Goal: Transaction & Acquisition: Book appointment/travel/reservation

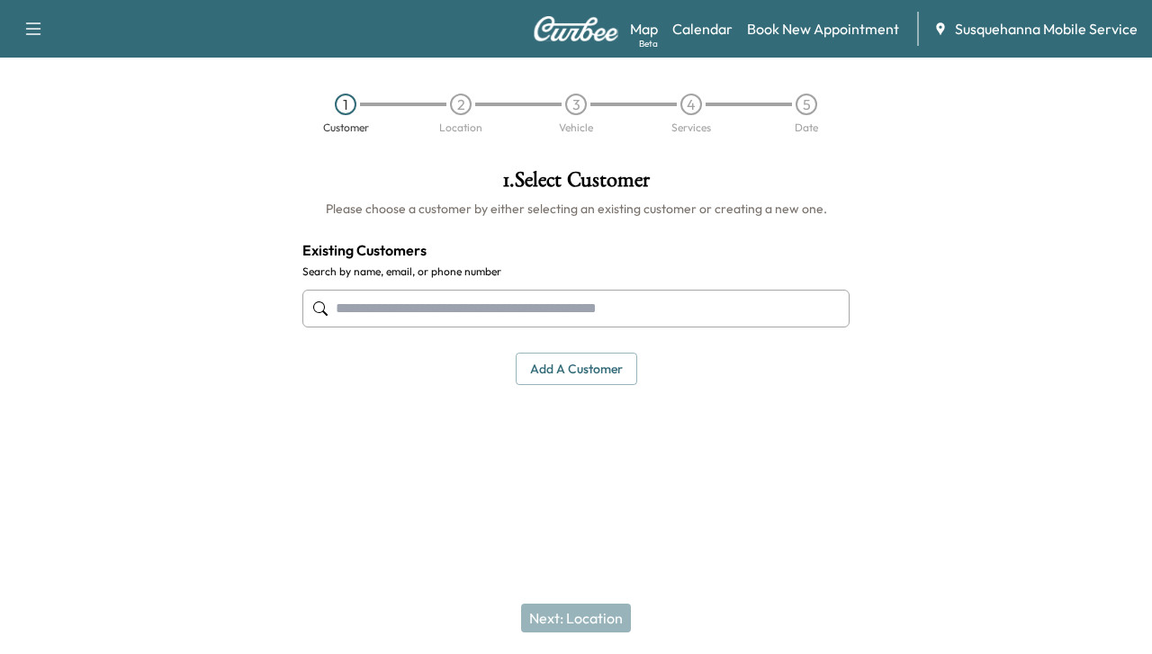
click at [559, 305] on input "text" at bounding box center [575, 309] width 547 height 38
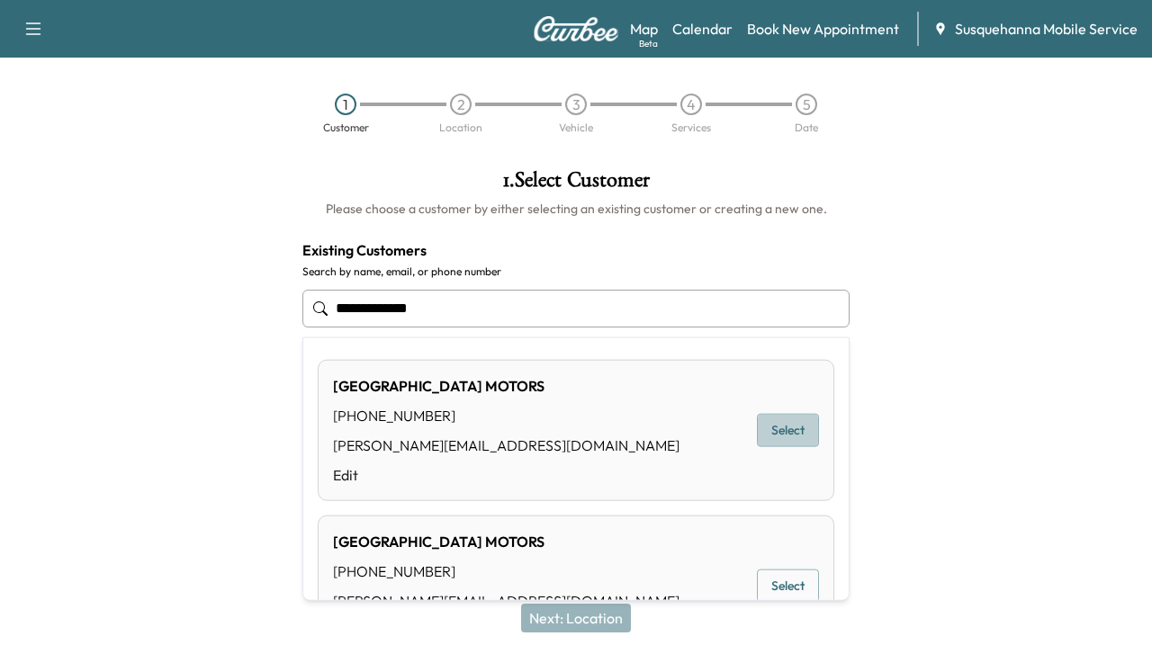
click at [757, 431] on button "Select" at bounding box center [788, 430] width 62 height 33
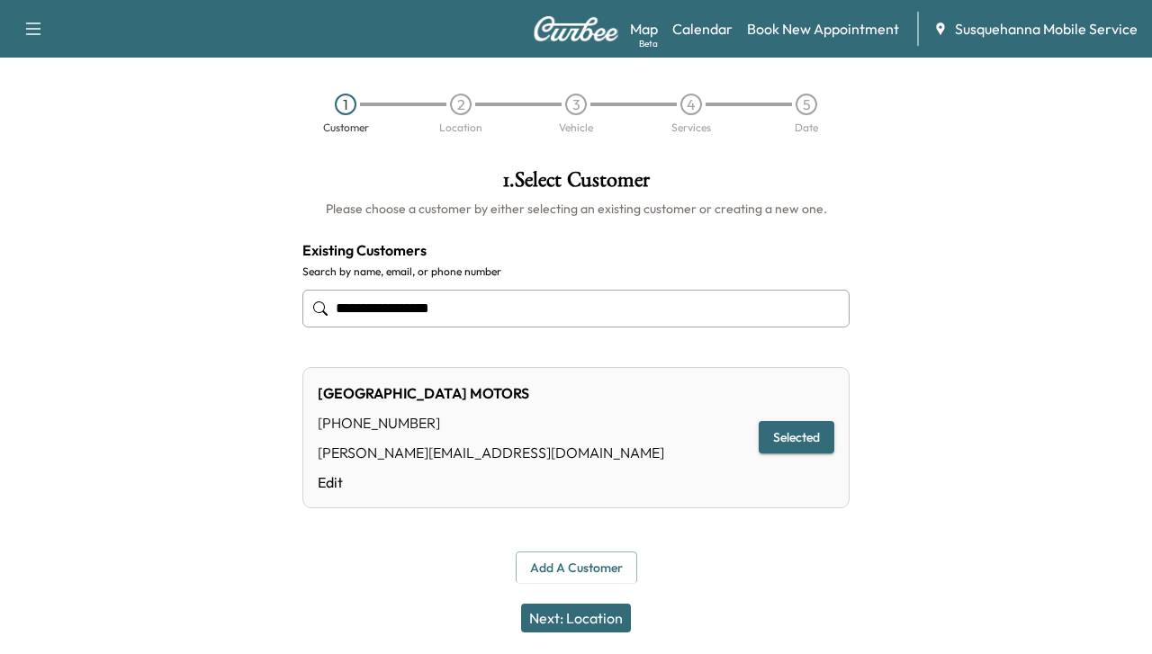
type input "**********"
click at [592, 605] on button "Next: Location" at bounding box center [576, 618] width 110 height 29
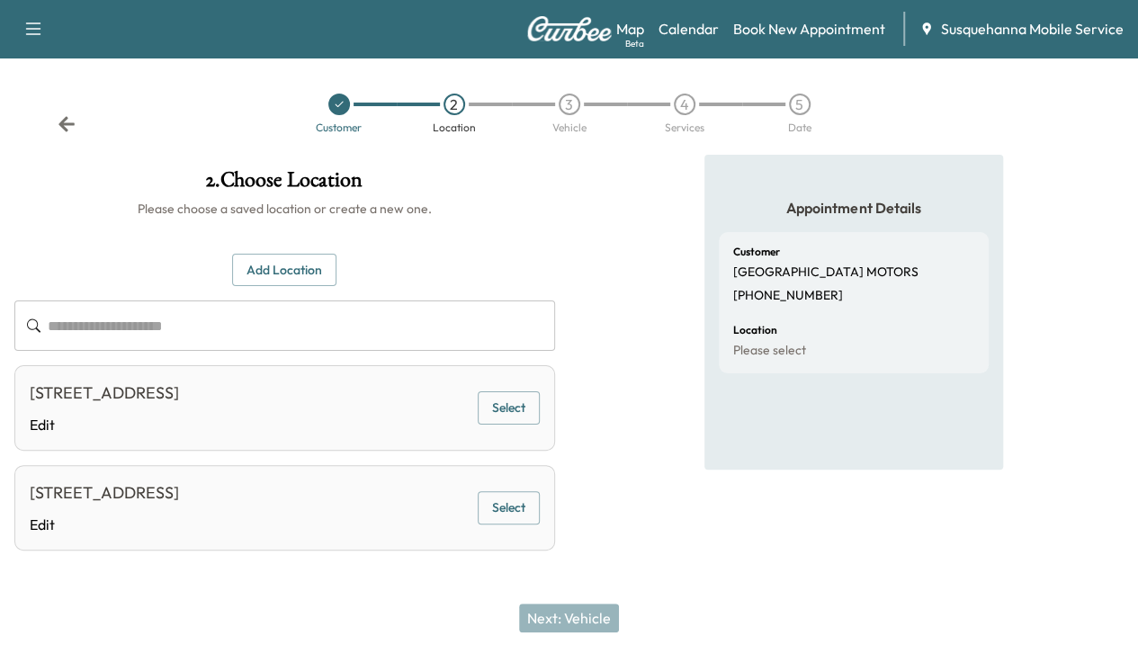
click at [540, 412] on button "Select" at bounding box center [509, 407] width 62 height 33
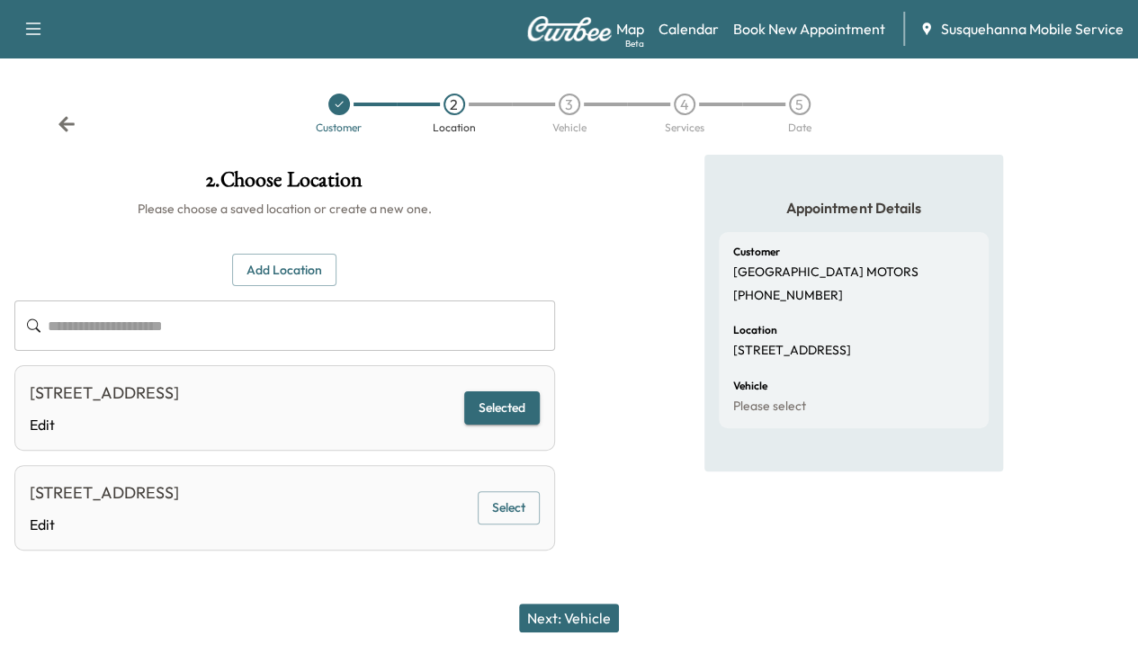
click at [573, 606] on button "Next: Vehicle" at bounding box center [569, 618] width 100 height 29
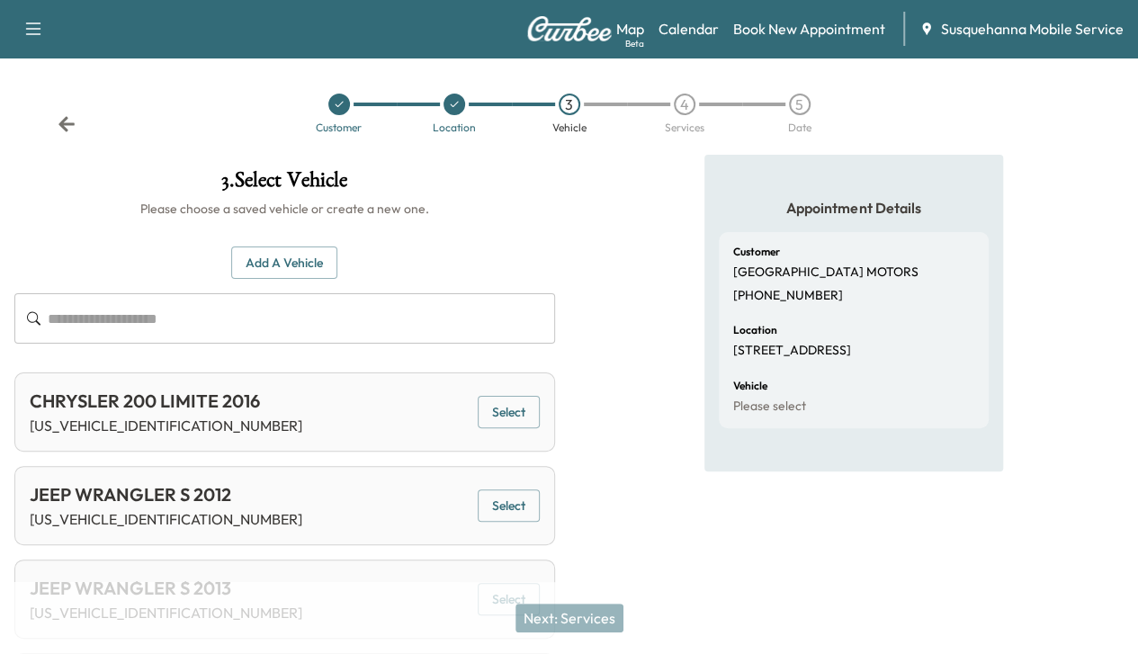
click at [337, 272] on button "Add a Vehicle" at bounding box center [284, 263] width 106 height 33
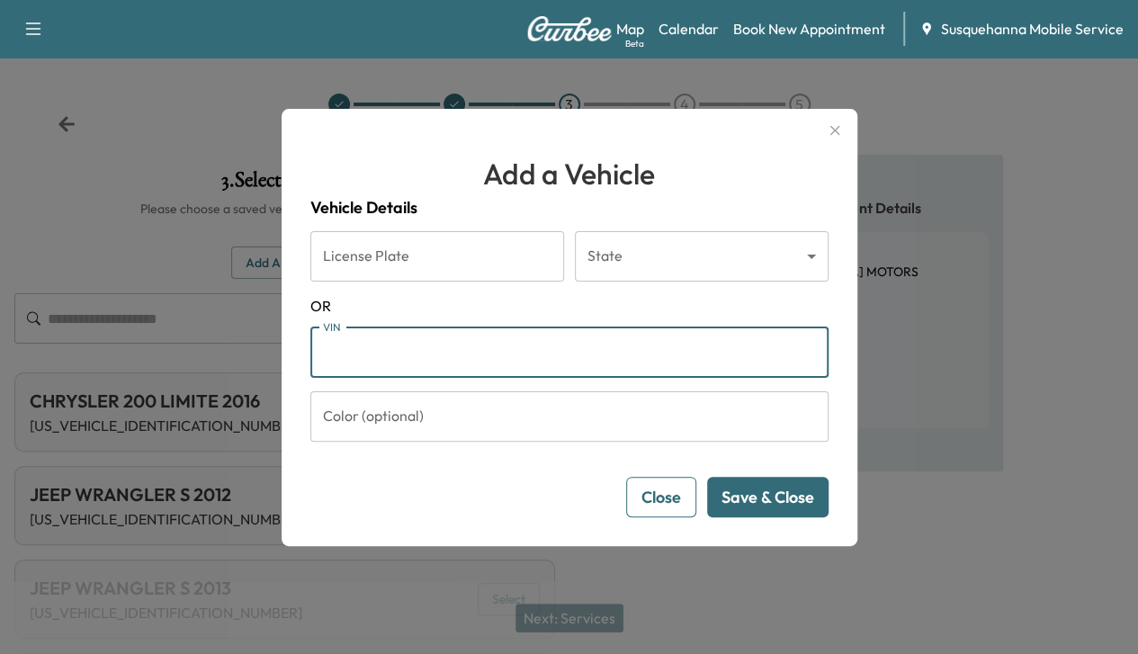
paste input "**********"
type input "**********"
click at [758, 489] on button "Save & Close" at bounding box center [767, 497] width 121 height 40
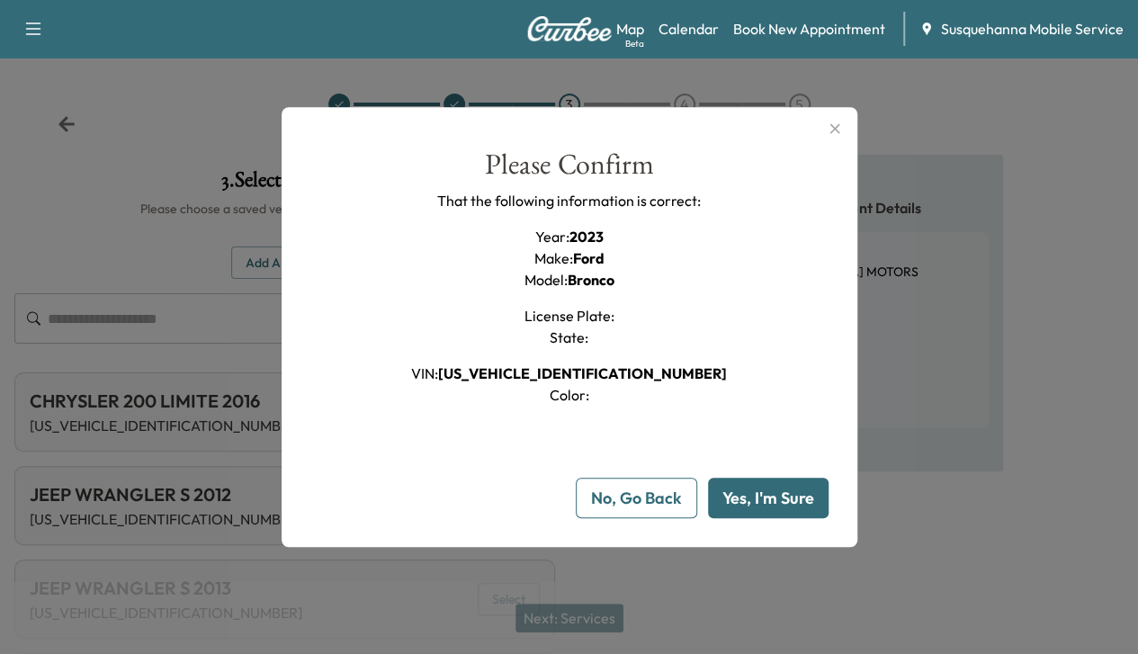
click at [758, 489] on button "Yes, I'm Sure" at bounding box center [768, 498] width 121 height 40
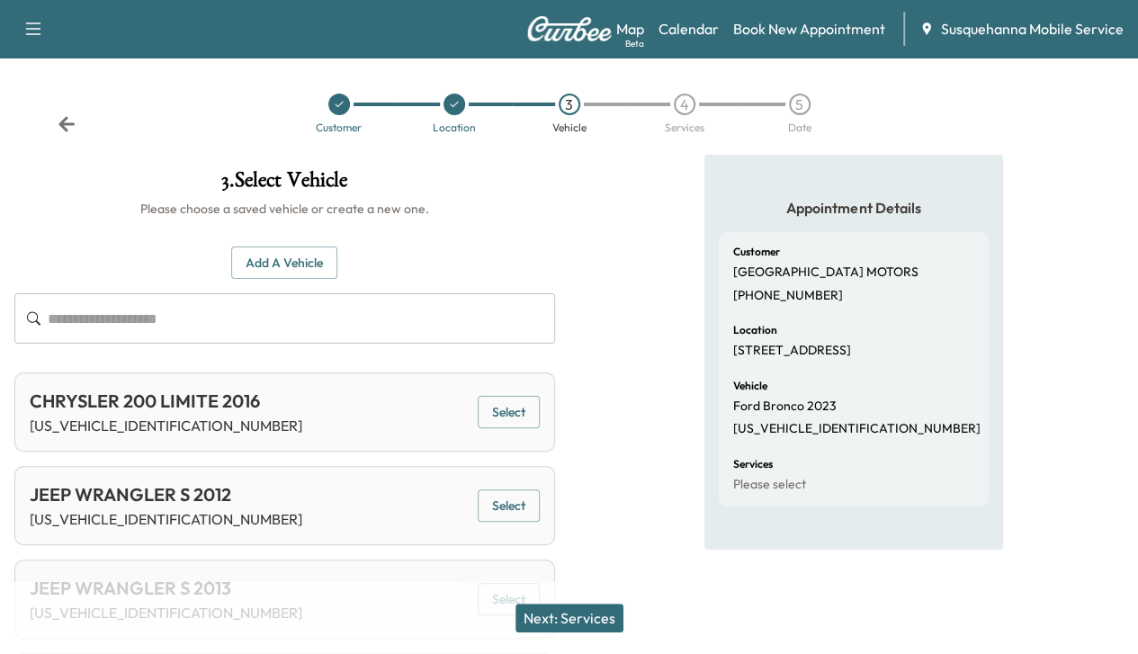
click at [558, 609] on button "Next: Services" at bounding box center [570, 618] width 108 height 29
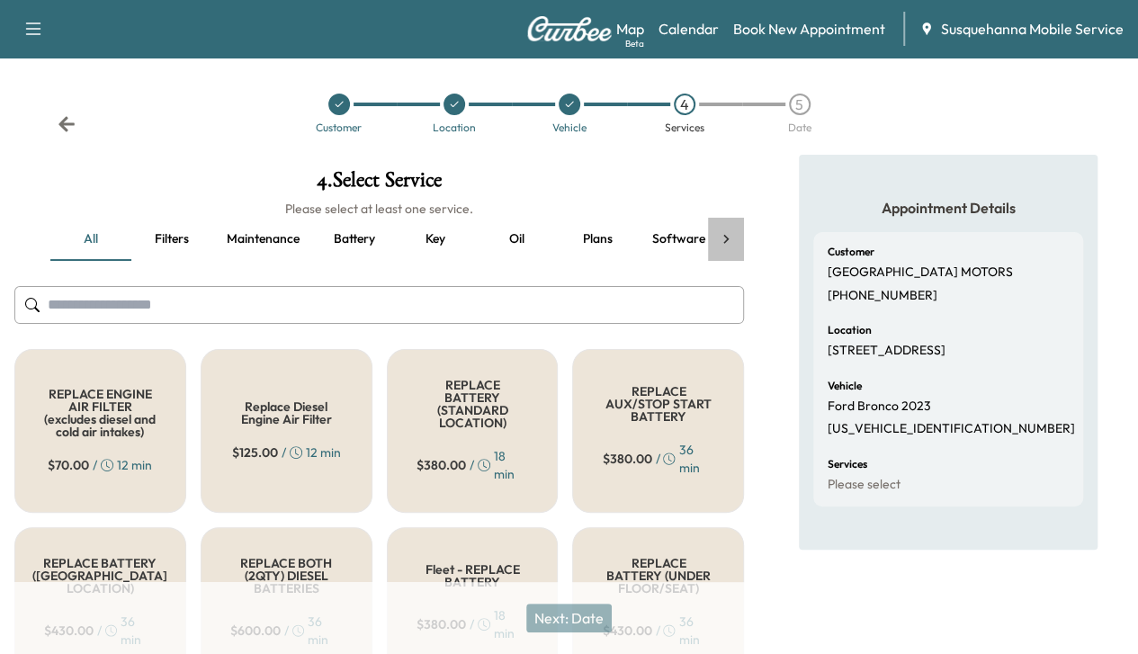
click at [718, 237] on icon at bounding box center [726, 239] width 18 height 18
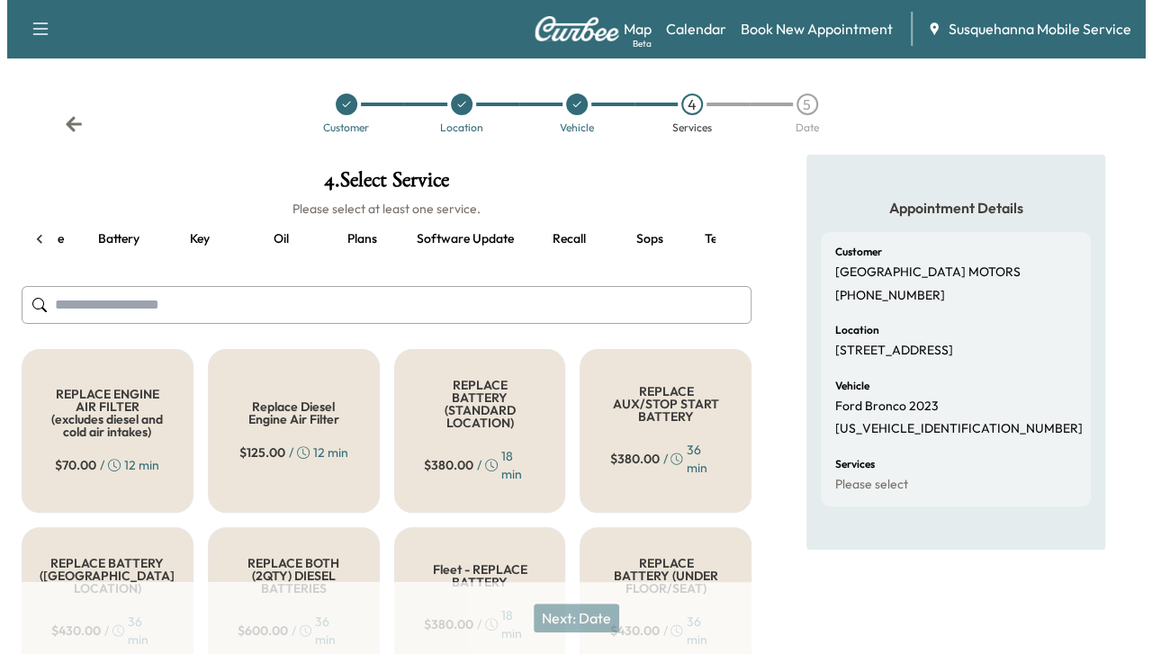
scroll to position [0, 304]
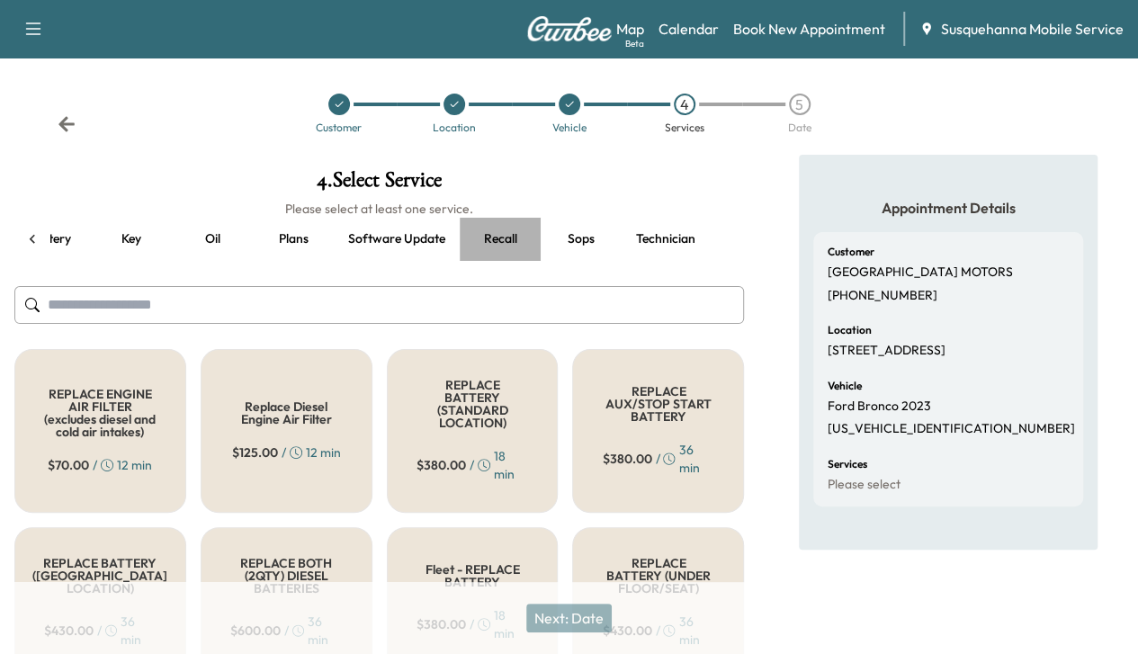
click at [463, 238] on button "Recall" at bounding box center [500, 239] width 81 height 43
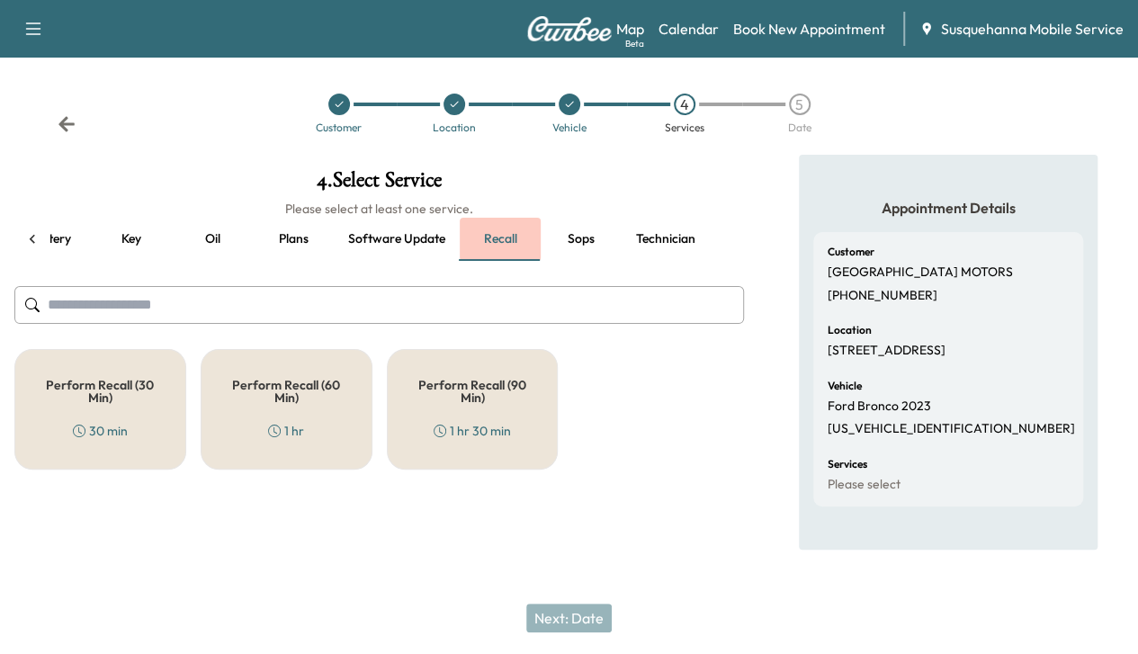
scroll to position [0, 295]
click at [248, 379] on h5 "Perform Recall (60 Min)" at bounding box center [289, 391] width 114 height 25
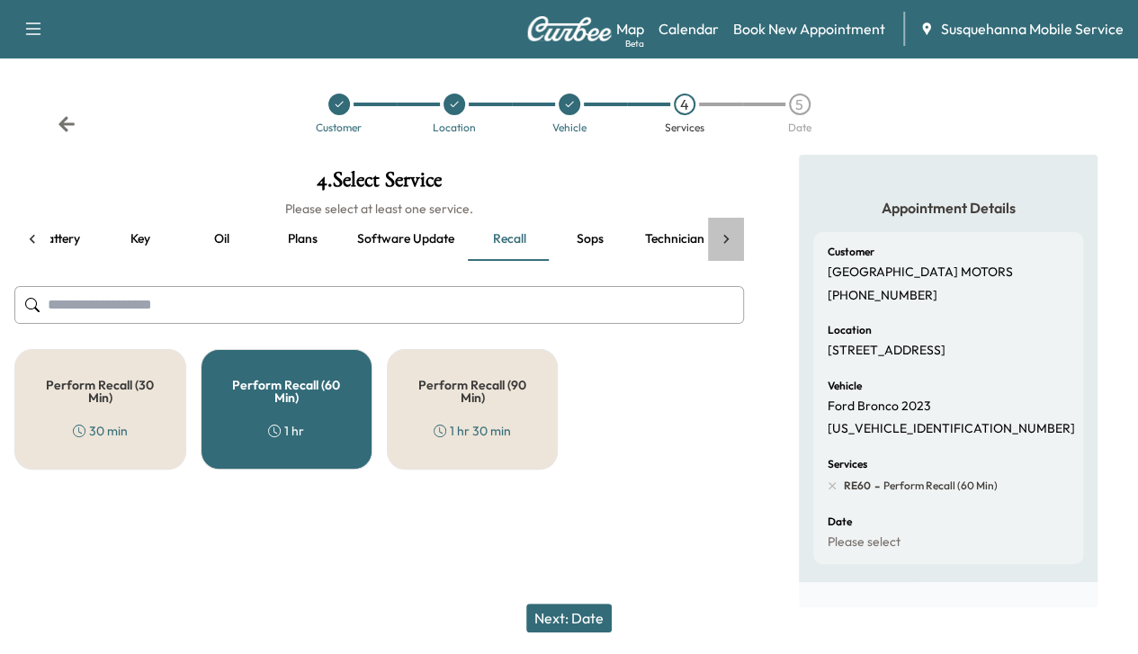
click at [729, 248] on div at bounding box center [726, 239] width 36 height 43
click at [661, 242] on button "Technician" at bounding box center [666, 239] width 88 height 43
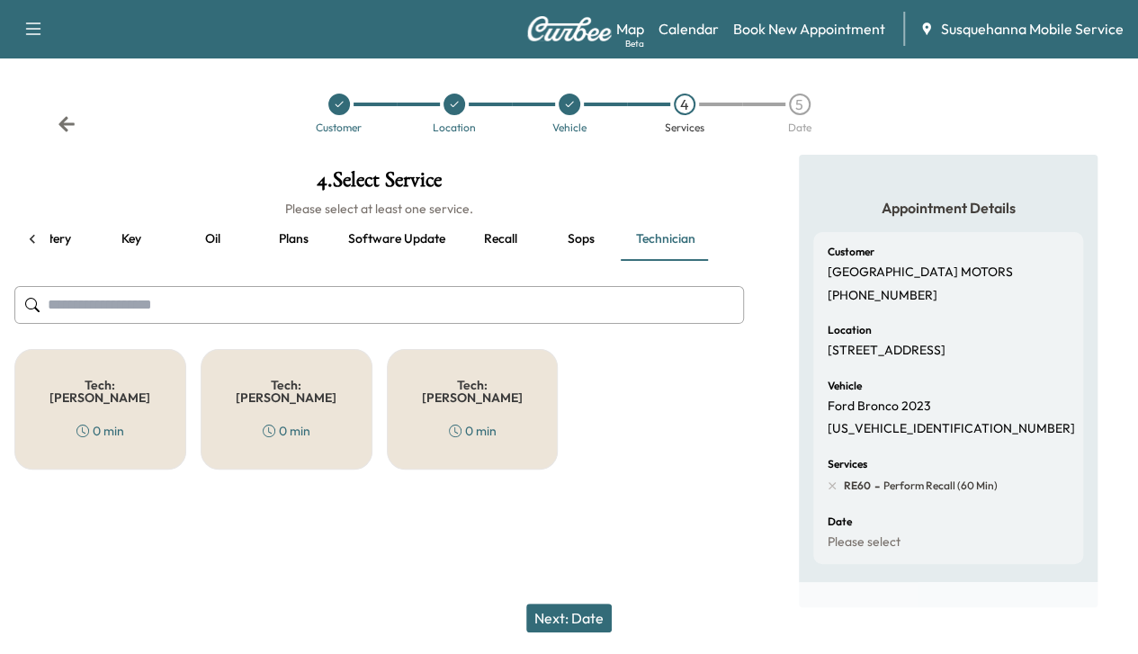
click at [309, 400] on div "Tech: [PERSON_NAME] T 0 min" at bounding box center [287, 409] width 172 height 121
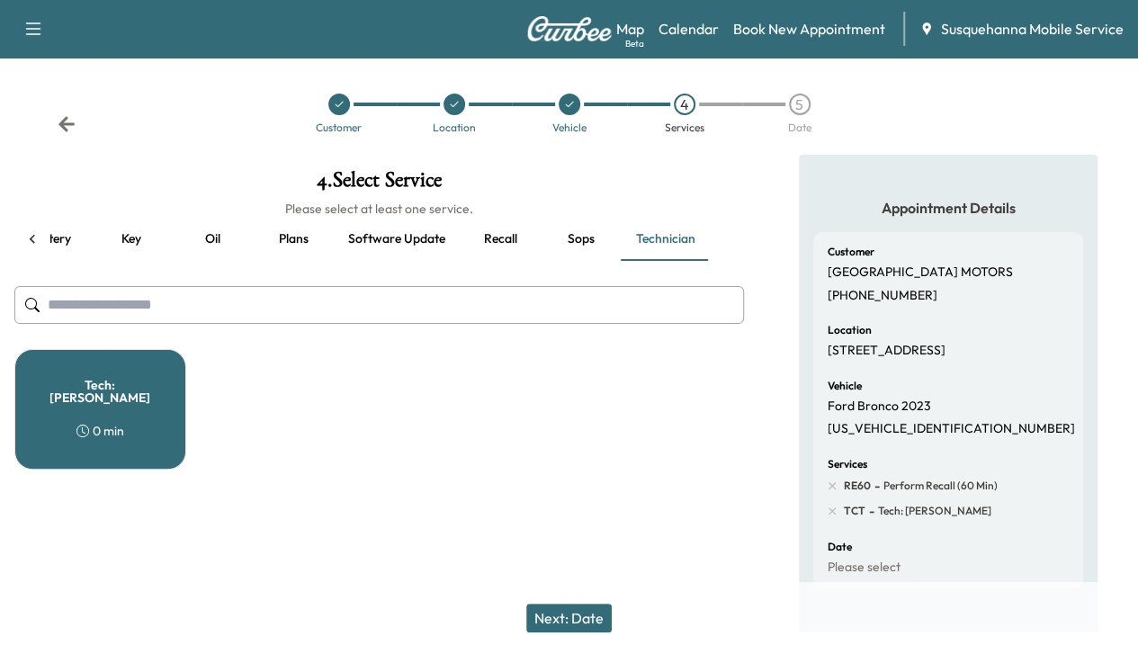
click at [553, 614] on button "Next: Date" at bounding box center [568, 618] width 85 height 29
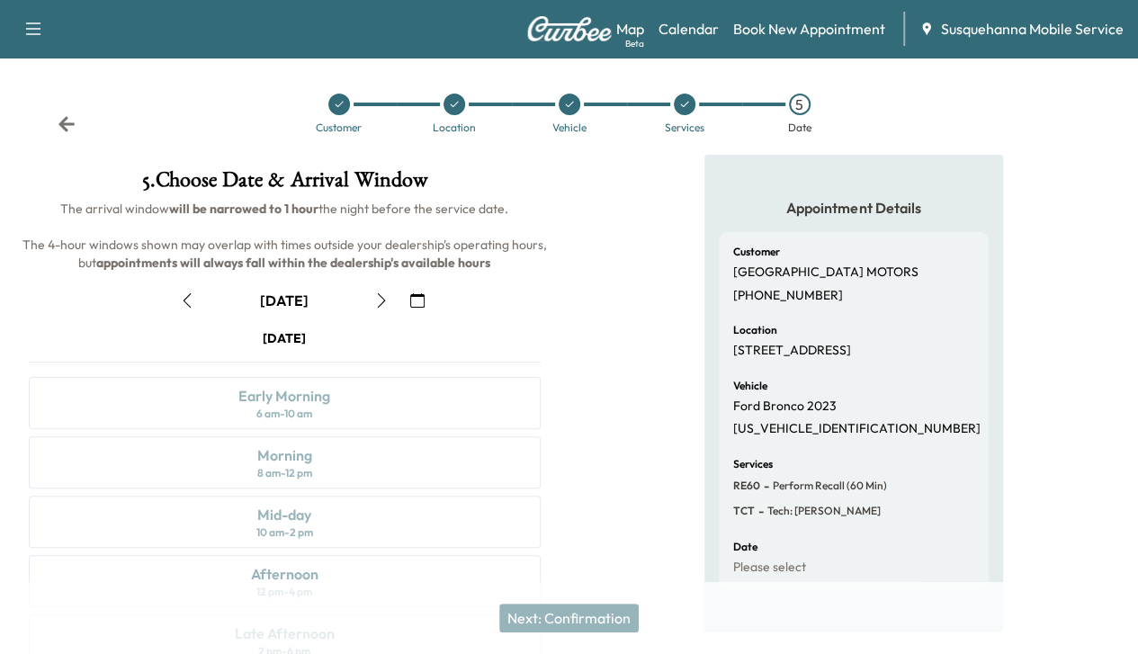
click at [562, 616] on div "Next: Confirmation" at bounding box center [569, 618] width 1138 height 72
click at [397, 315] on button "button" at bounding box center [381, 300] width 31 height 29
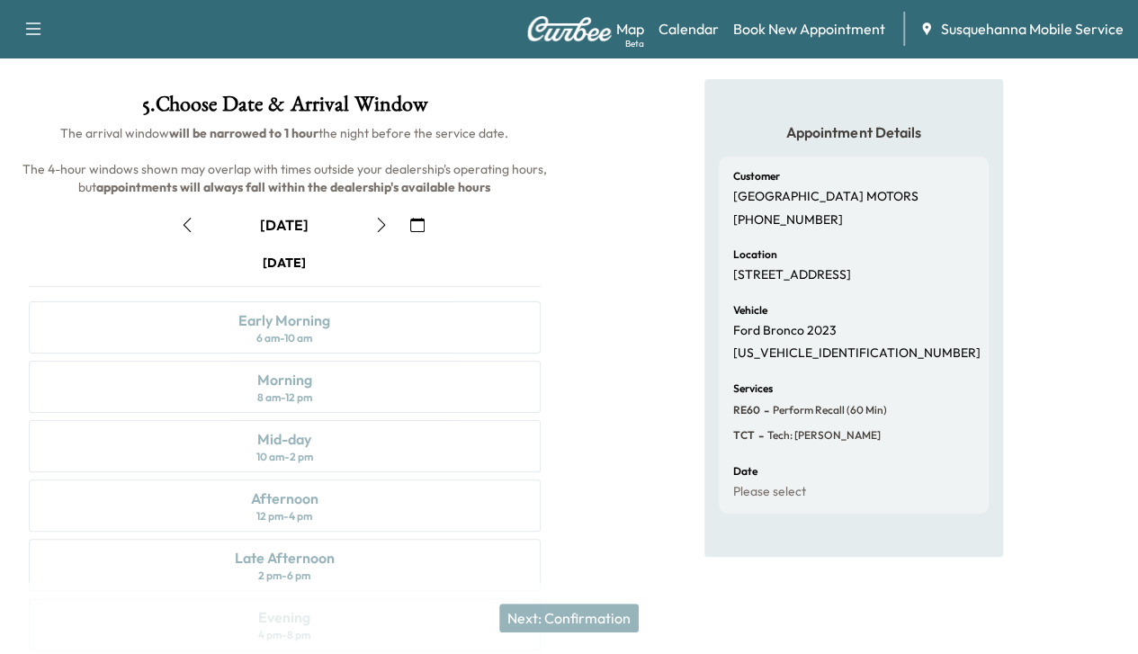
scroll to position [0, 0]
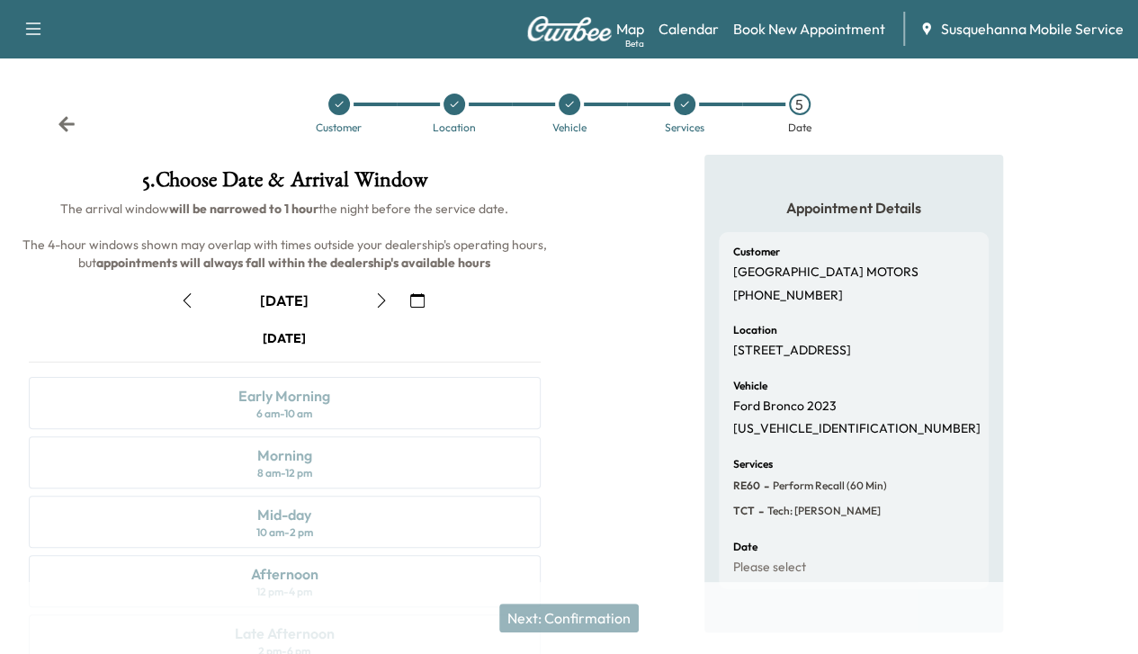
click at [681, 112] on div at bounding box center [685, 105] width 22 height 22
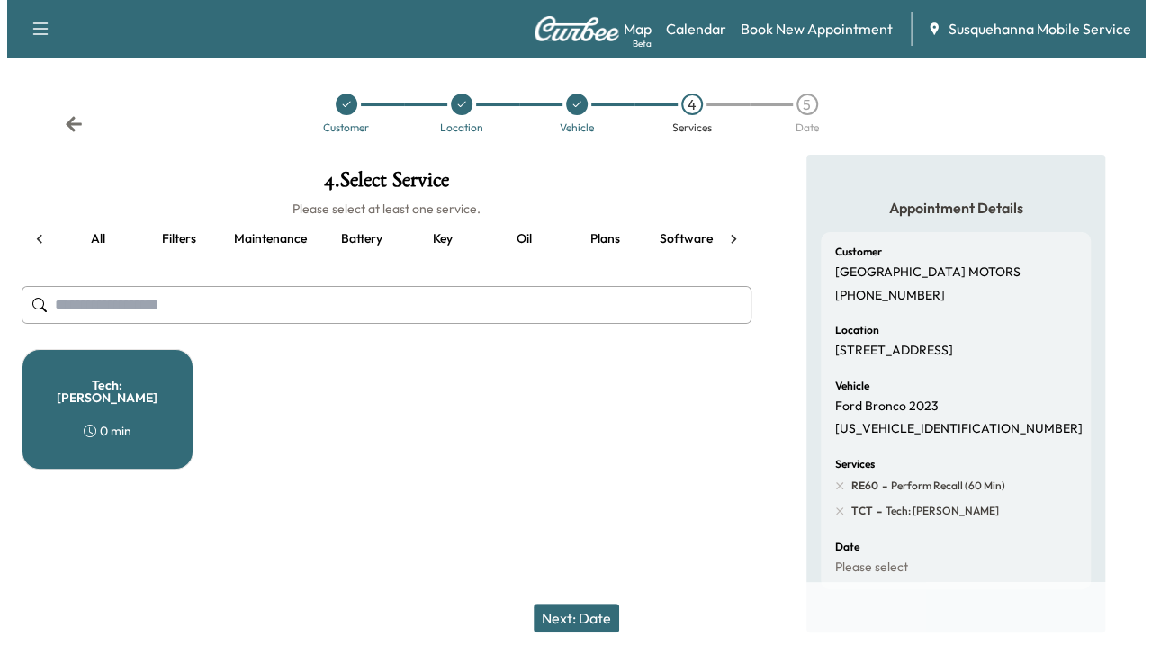
scroll to position [0, 232]
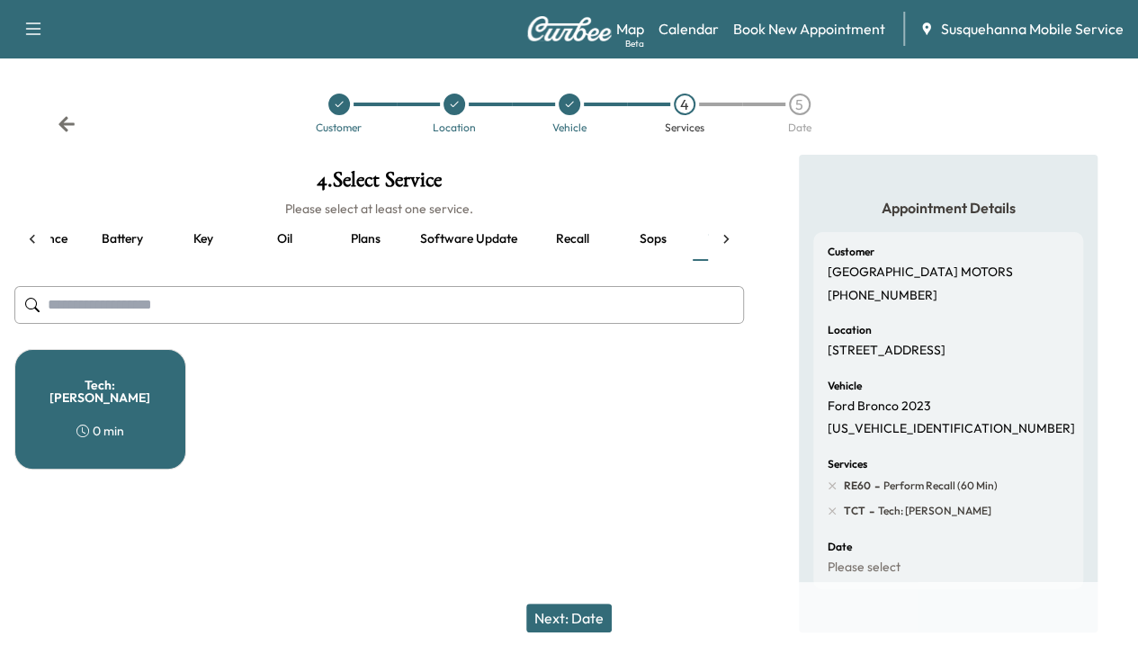
click at [145, 401] on div "Tech: [PERSON_NAME] T 0 min" at bounding box center [100, 409] width 172 height 121
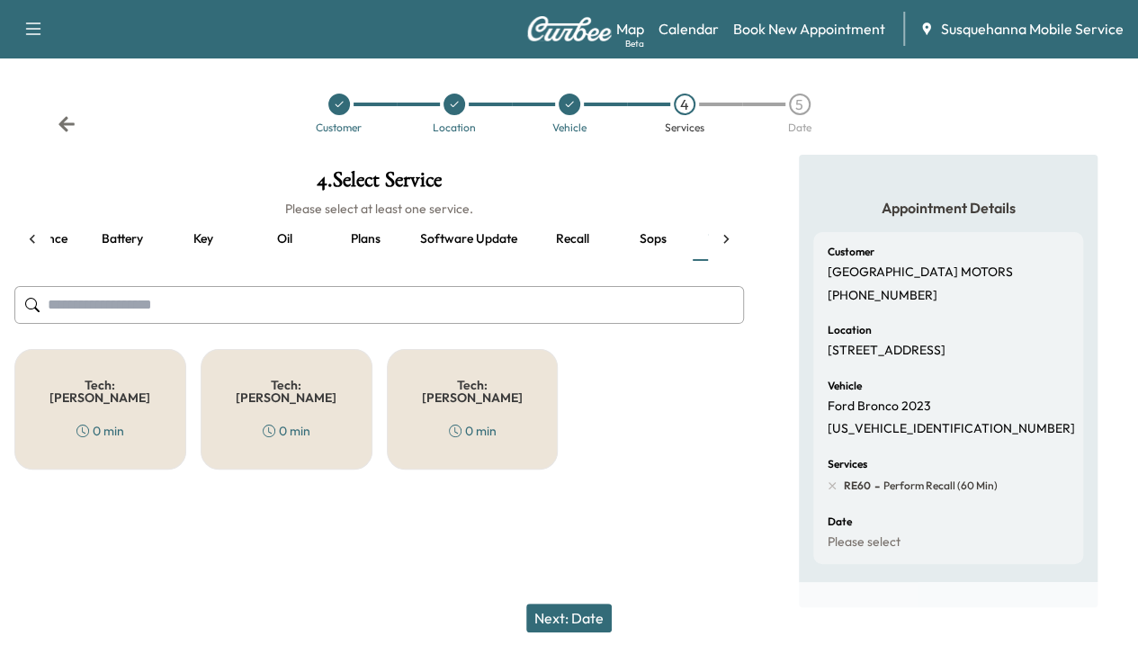
click at [554, 607] on button "Next: Date" at bounding box center [568, 618] width 85 height 29
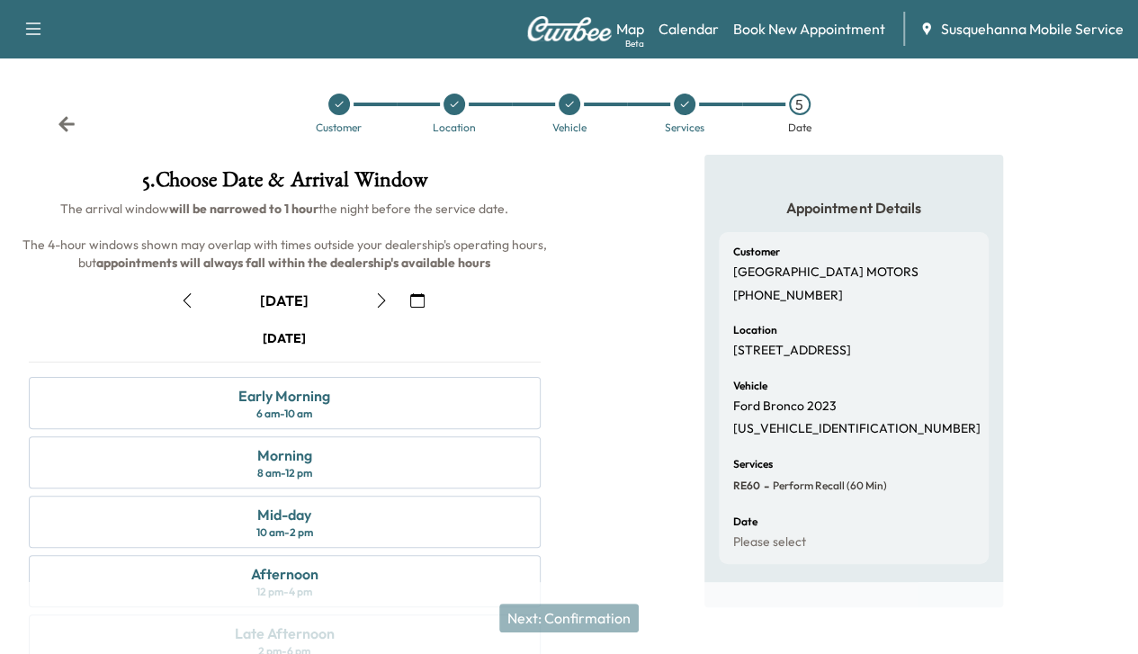
click at [554, 607] on div "Next: Confirmation" at bounding box center [569, 618] width 1138 height 72
click at [312, 421] on div "6 am - 10 am" at bounding box center [284, 414] width 56 height 14
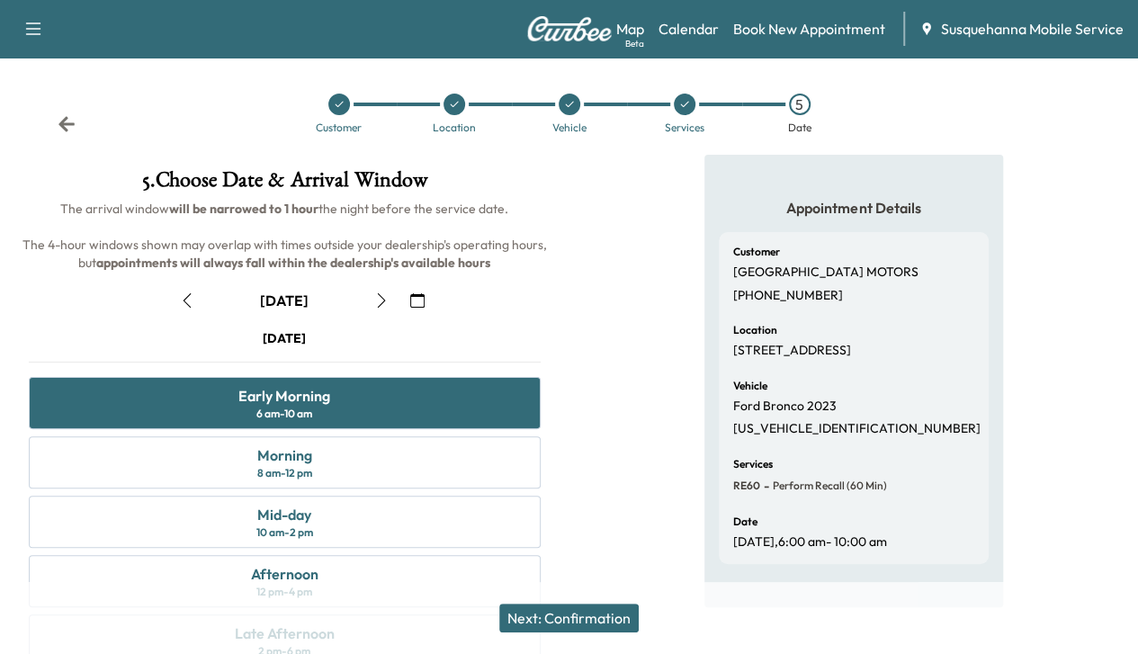
click at [566, 607] on button "Next: Confirmation" at bounding box center [568, 618] width 139 height 29
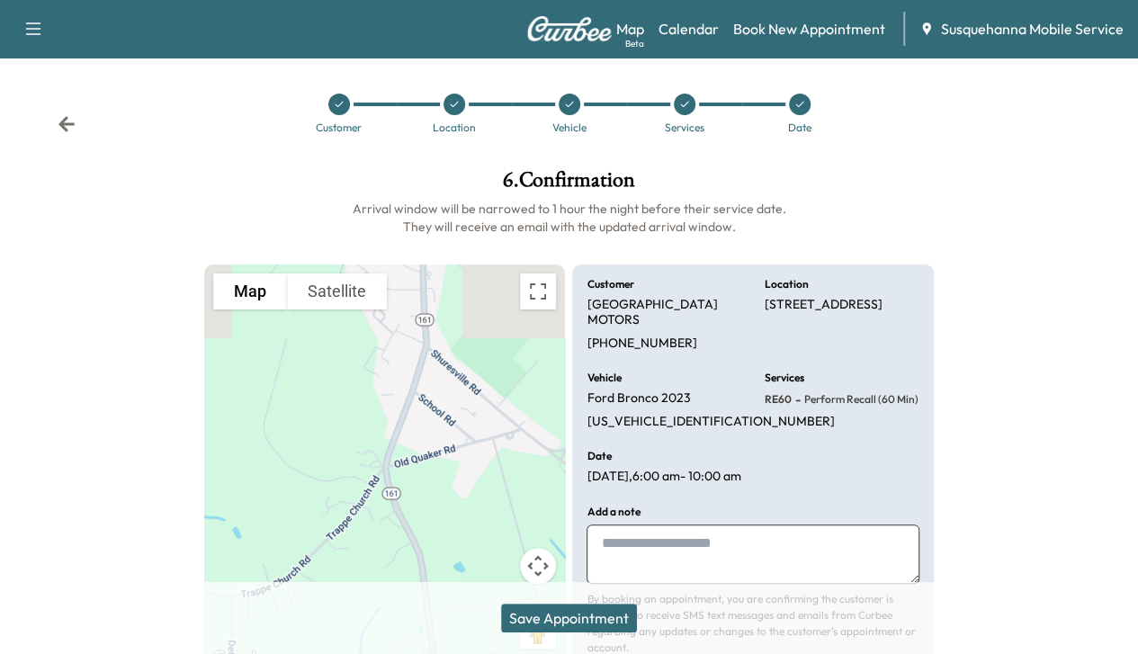
click at [566, 607] on button "Save Appointment" at bounding box center [569, 618] width 136 height 29
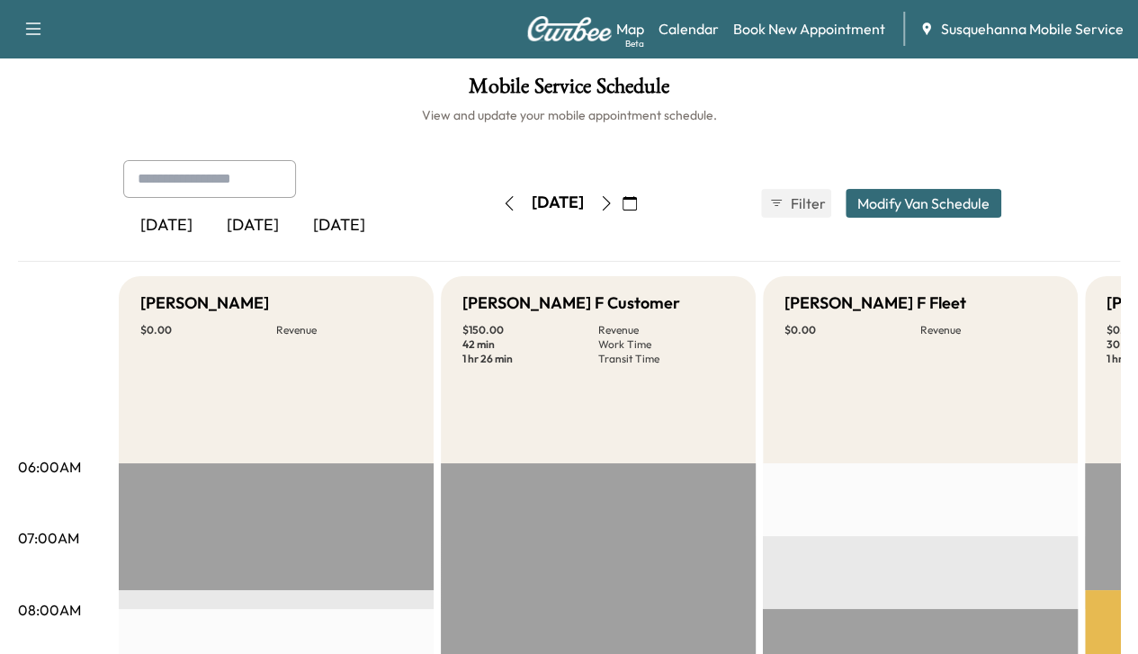
click at [798, 40] on div "Map Beta Calendar Book New Appointment Susquehanna Mobile Service" at bounding box center [870, 29] width 508 height 34
click at [790, 30] on link "Book New Appointment" at bounding box center [809, 29] width 152 height 22
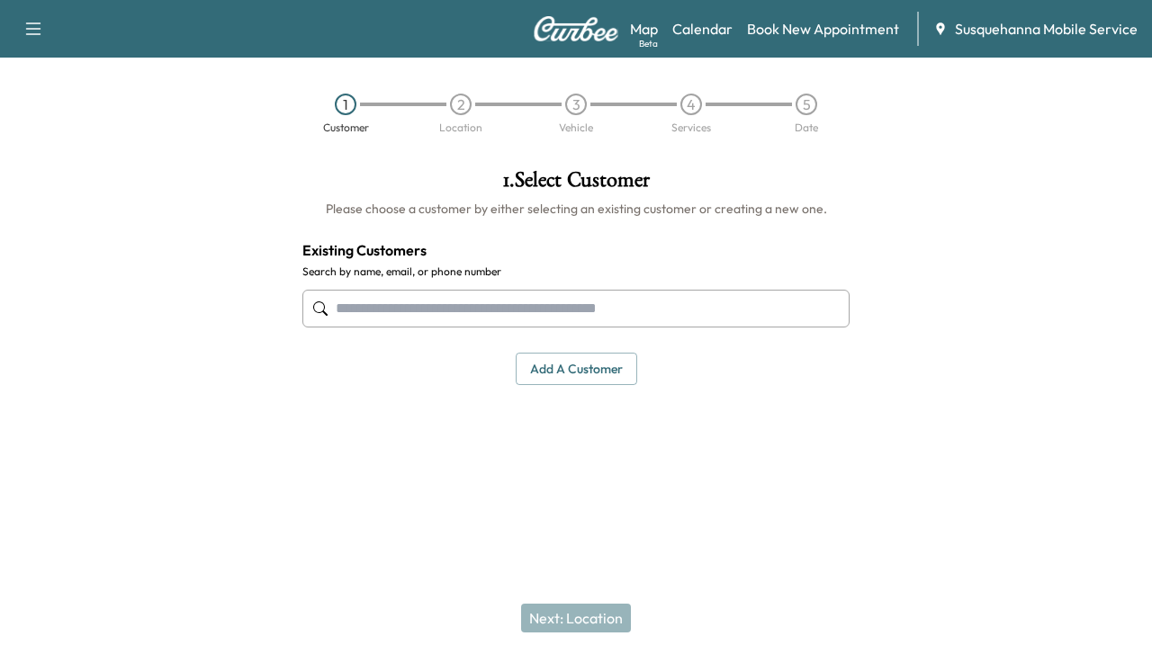
click at [620, 323] on input "text" at bounding box center [575, 309] width 547 height 38
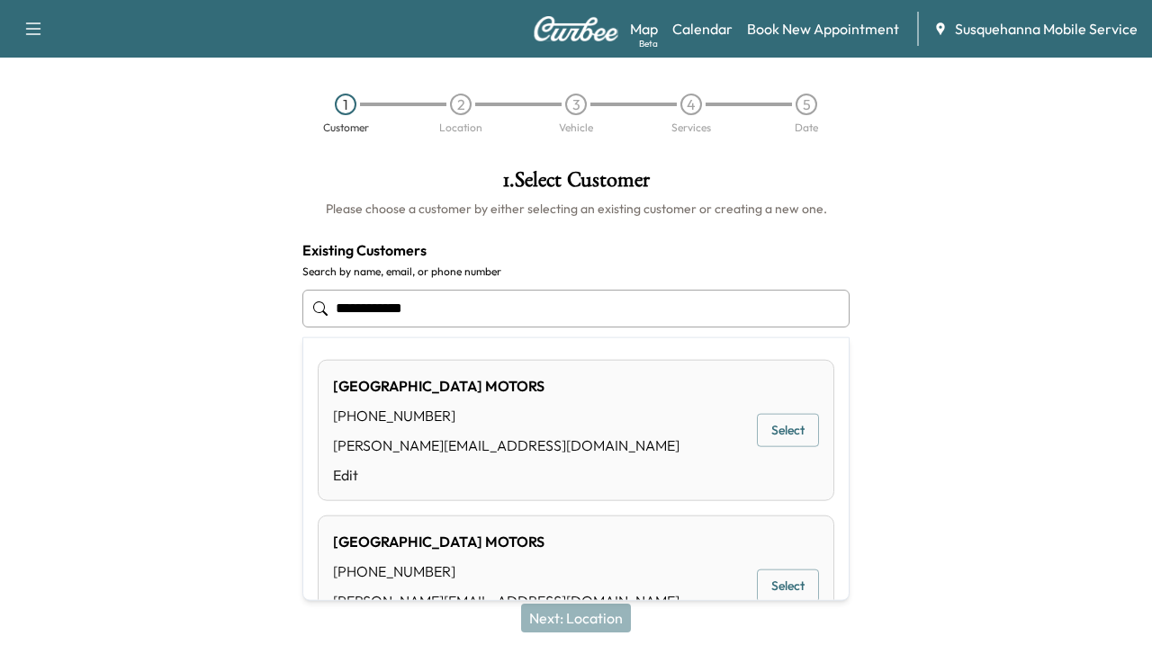
click at [793, 433] on button "Select" at bounding box center [788, 430] width 62 height 33
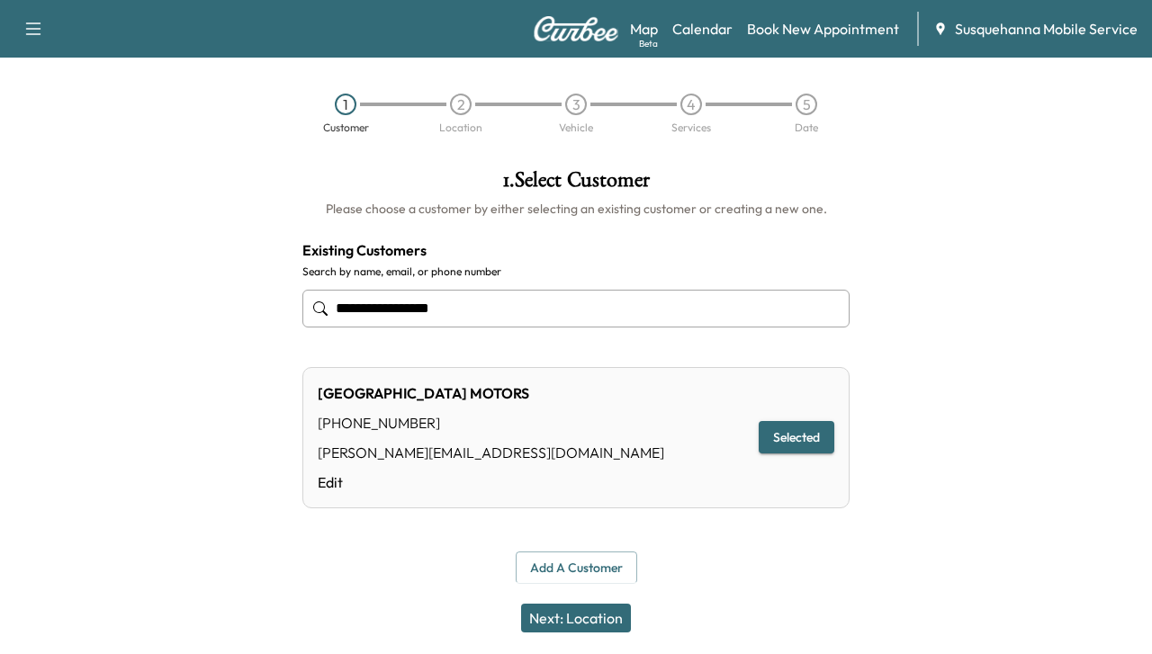
type input "**********"
click at [811, 431] on button "Selected" at bounding box center [797, 437] width 76 height 33
click at [598, 612] on button "Next: Location" at bounding box center [576, 618] width 110 height 29
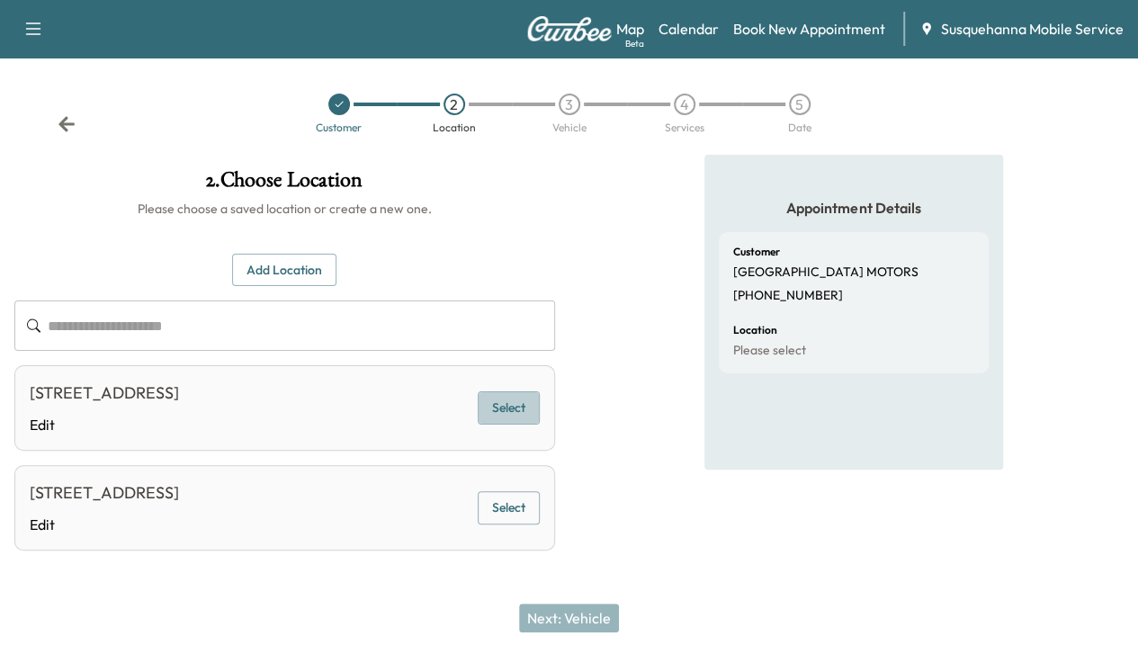
click at [540, 425] on button "Select" at bounding box center [509, 407] width 62 height 33
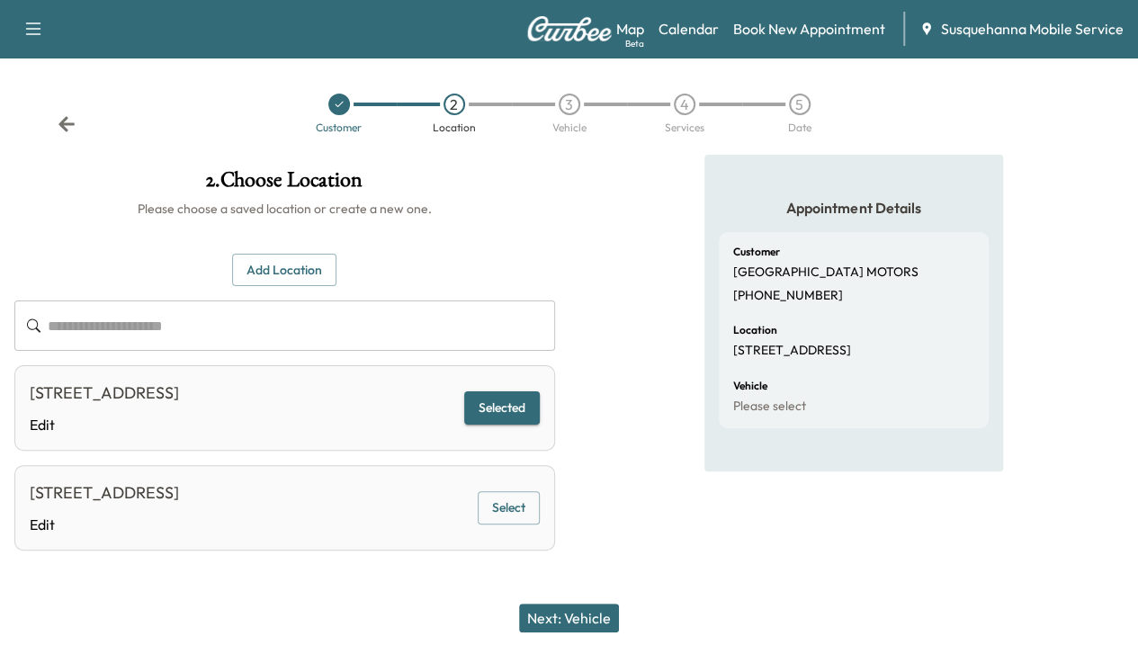
click at [590, 618] on button "Next: Vehicle" at bounding box center [569, 618] width 100 height 29
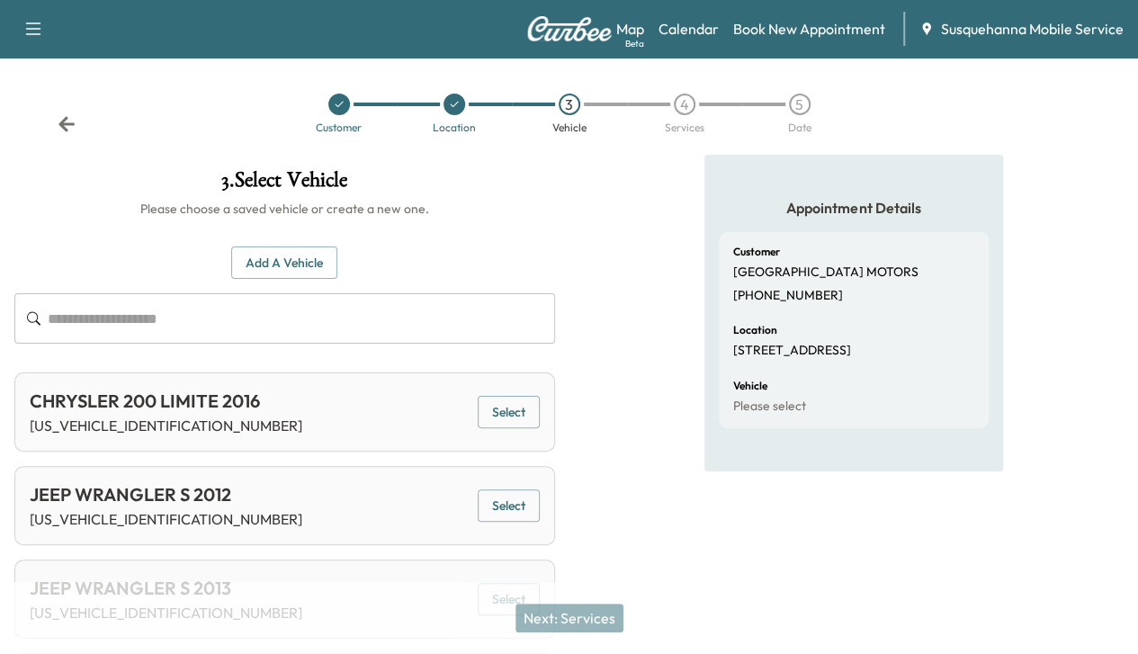
click at [337, 260] on button "Add a Vehicle" at bounding box center [284, 263] width 106 height 33
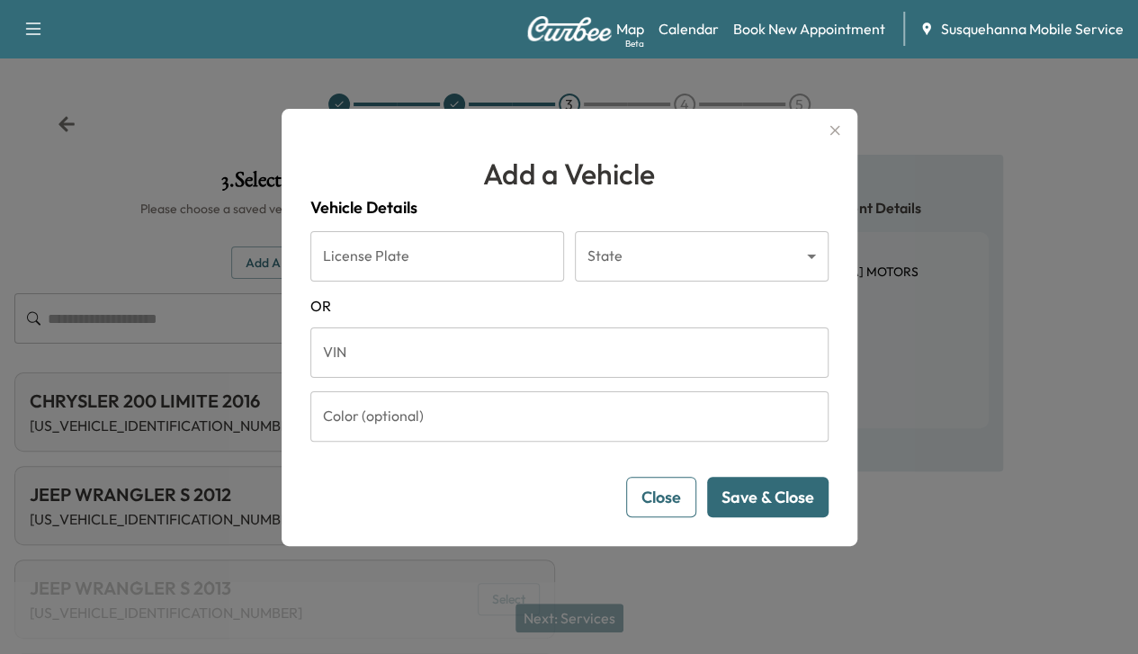
click at [604, 356] on input "VIN" at bounding box center [569, 353] width 518 height 50
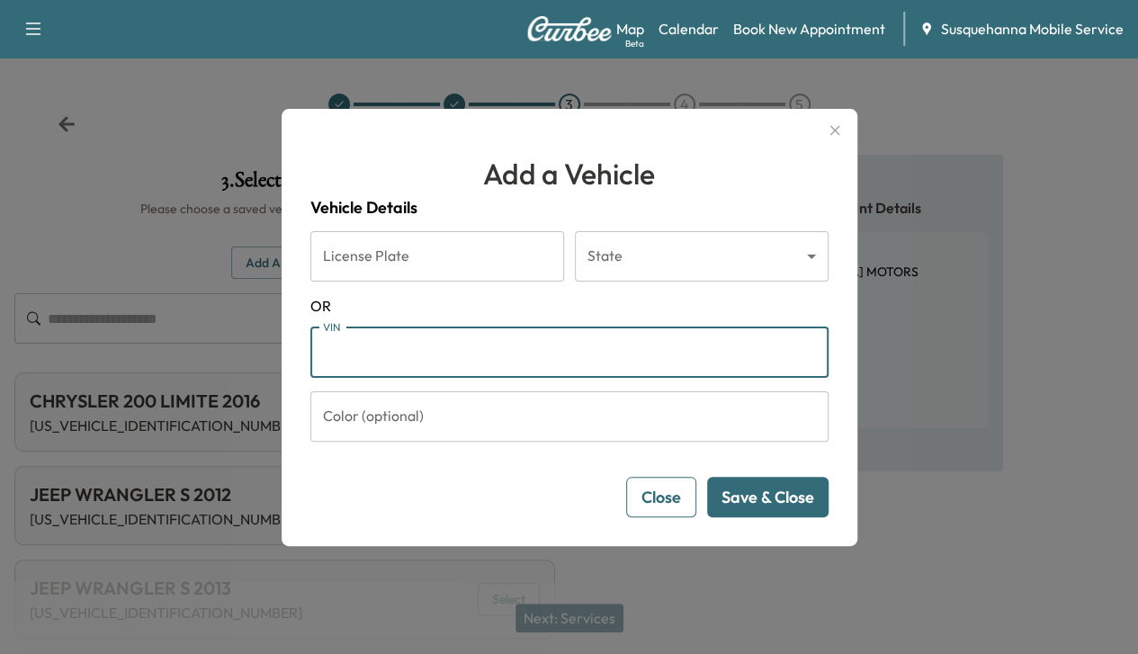
paste input "**********"
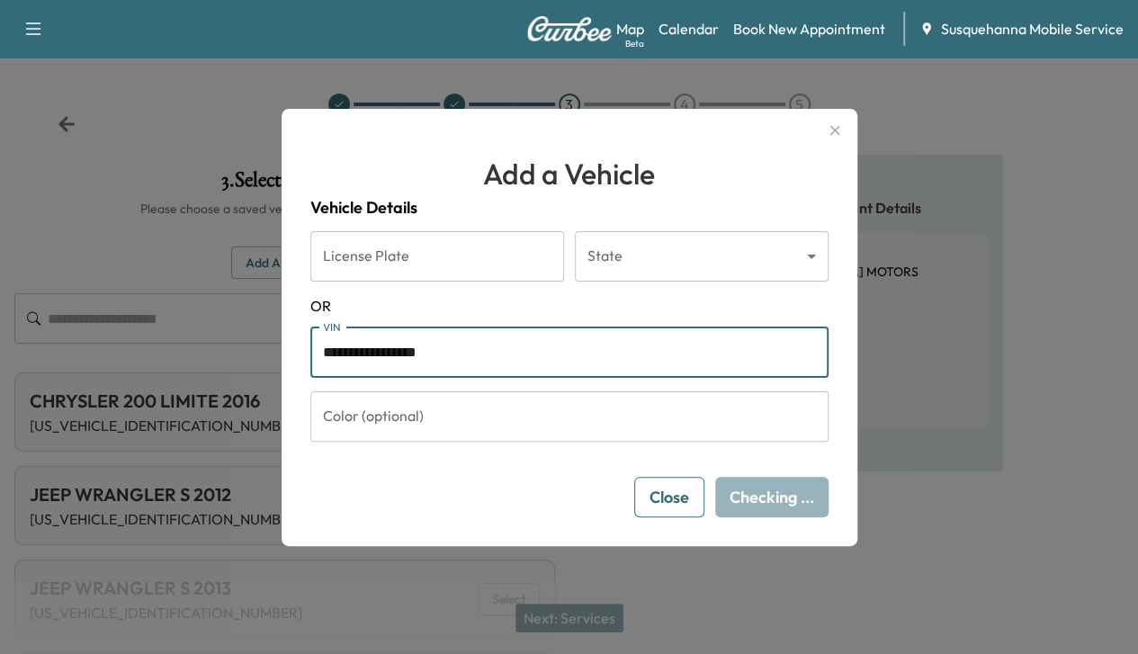
type input "**********"
click at [771, 487] on button "Checking ..." at bounding box center [771, 497] width 113 height 40
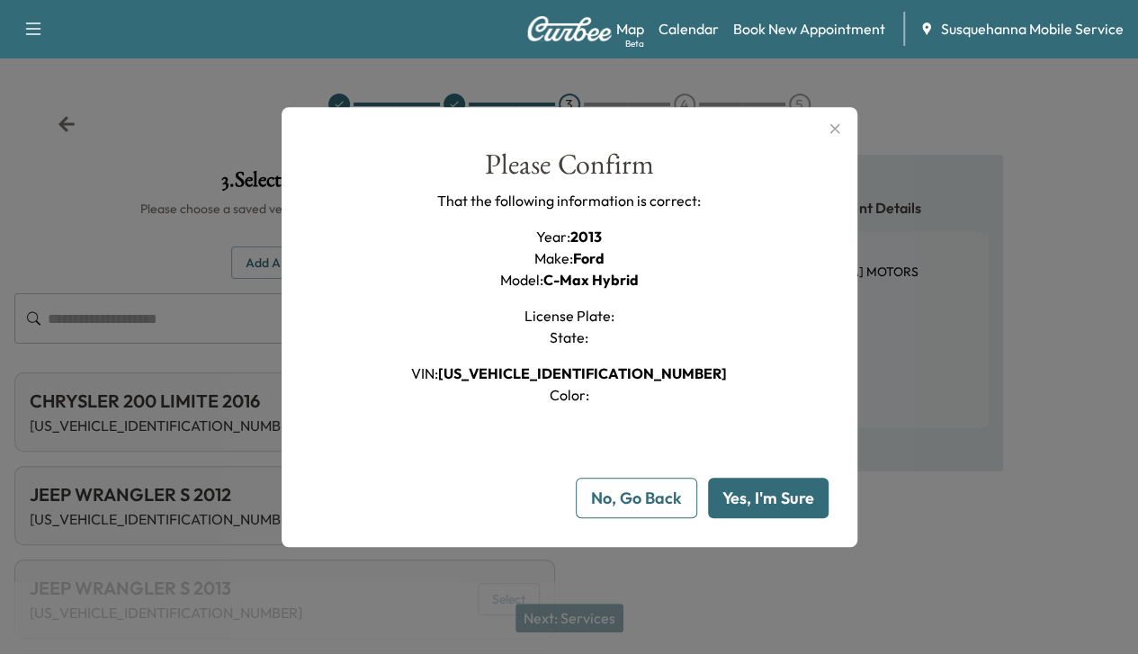
click at [771, 487] on button "Yes, I'm Sure" at bounding box center [768, 498] width 121 height 40
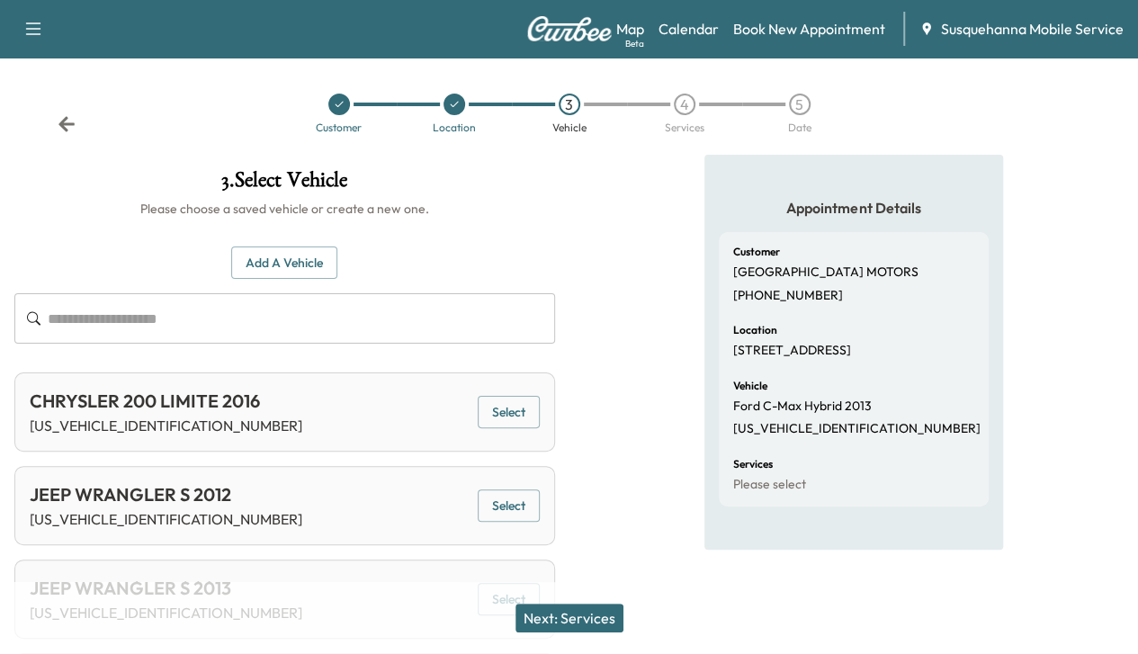
click at [592, 626] on button "Next: Services" at bounding box center [570, 618] width 108 height 29
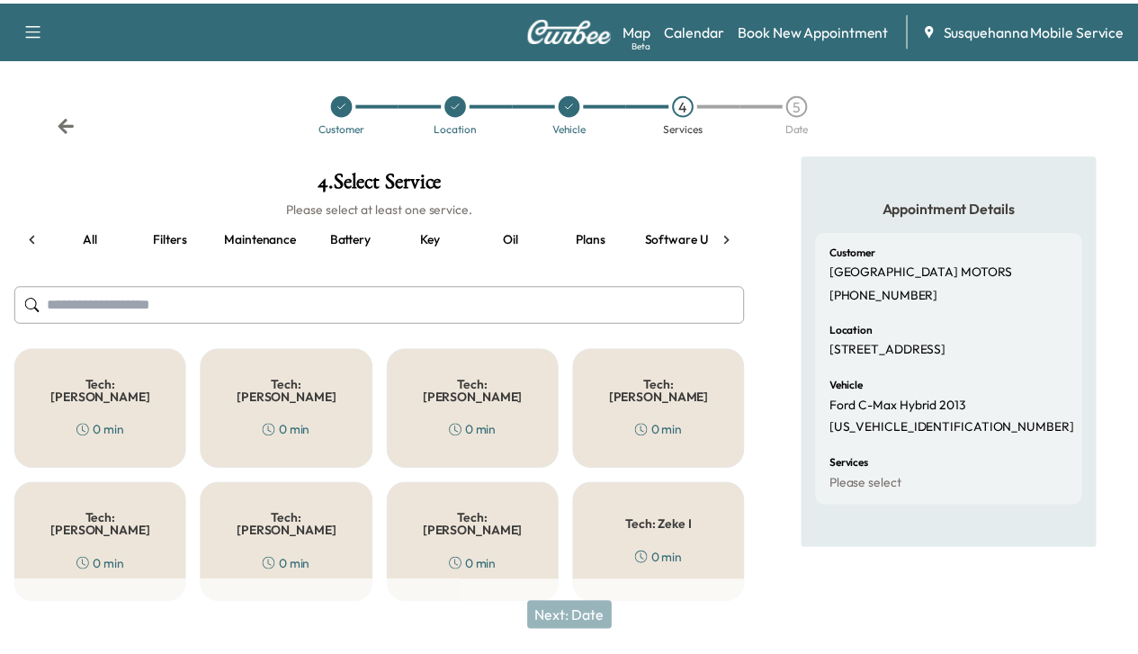
scroll to position [0, 223]
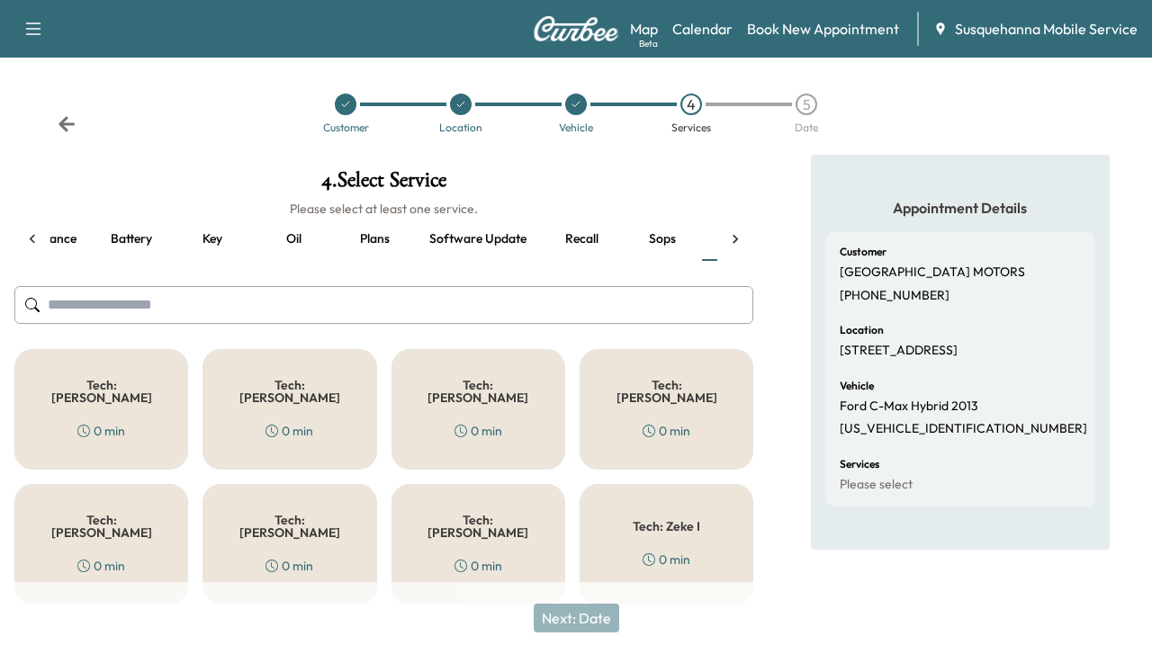
click at [583, 242] on button "Recall" at bounding box center [581, 239] width 81 height 43
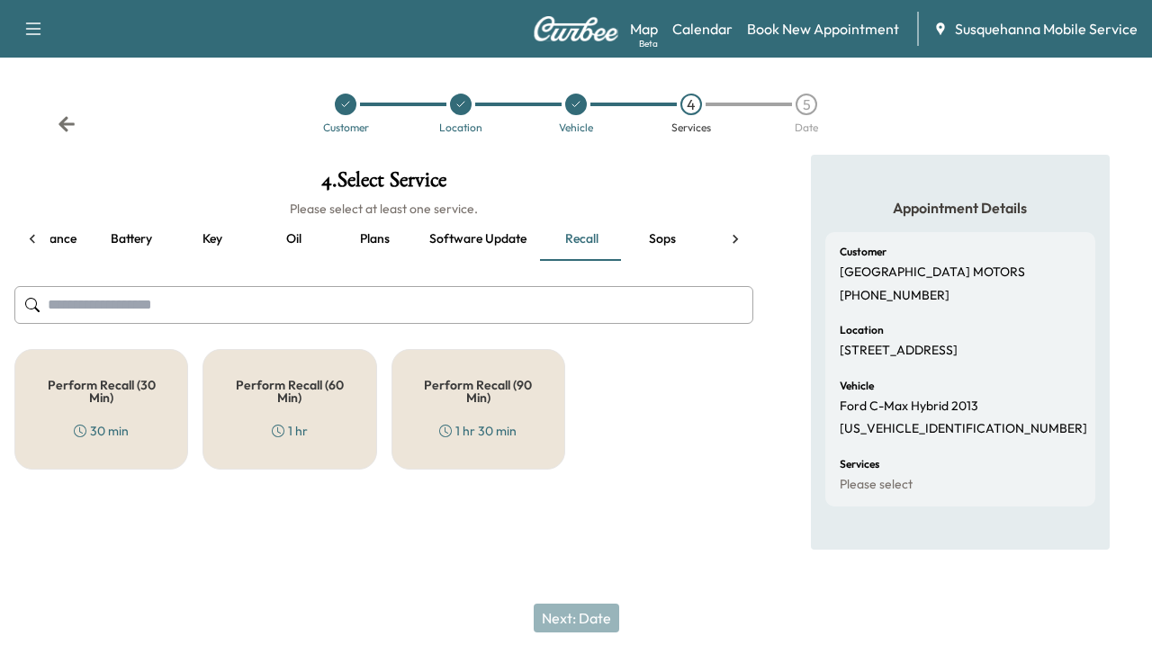
click at [348, 385] on div "Perform Recall (60 Min) 1 hr" at bounding box center [289, 409] width 174 height 121
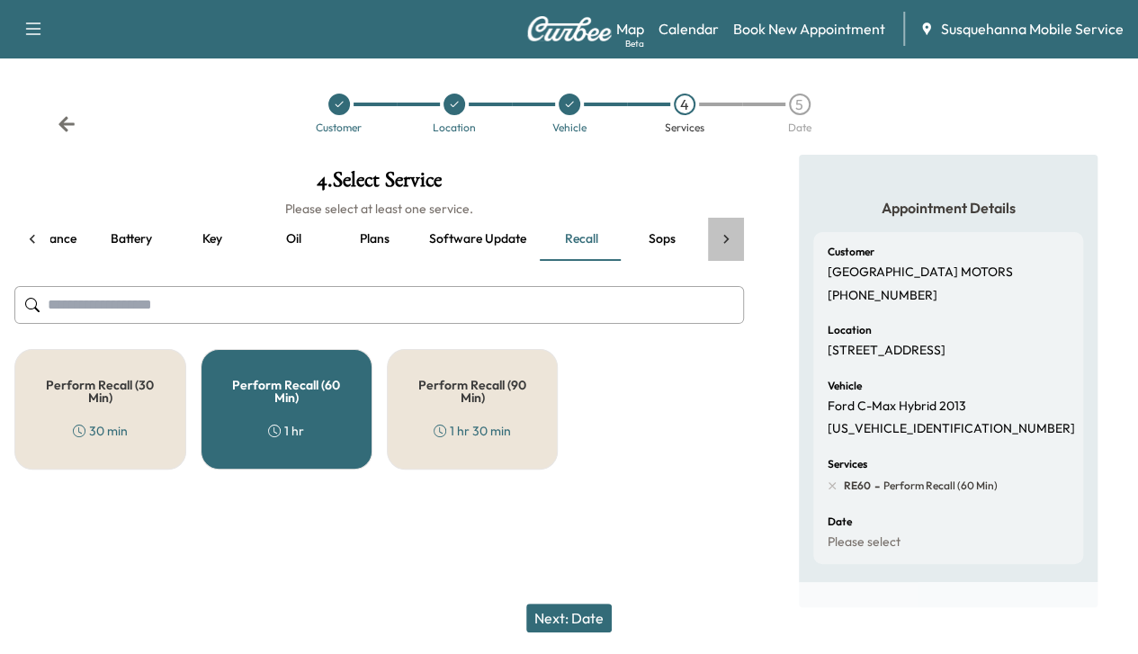
click at [726, 233] on icon at bounding box center [726, 239] width 18 height 18
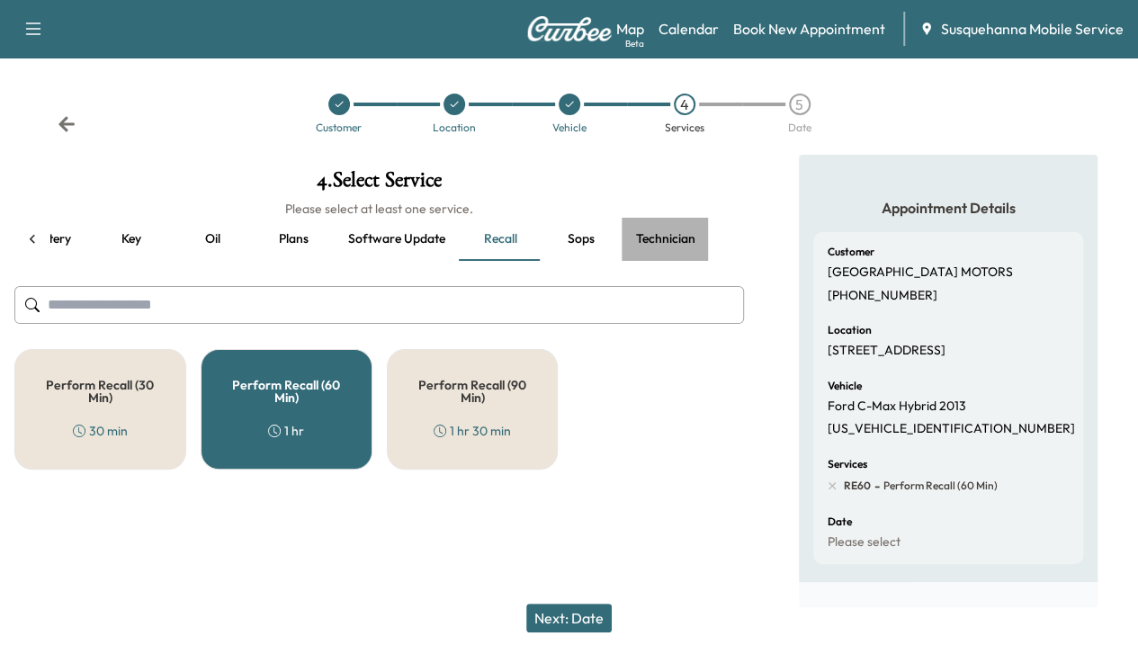
click at [670, 240] on button "Technician" at bounding box center [666, 239] width 88 height 43
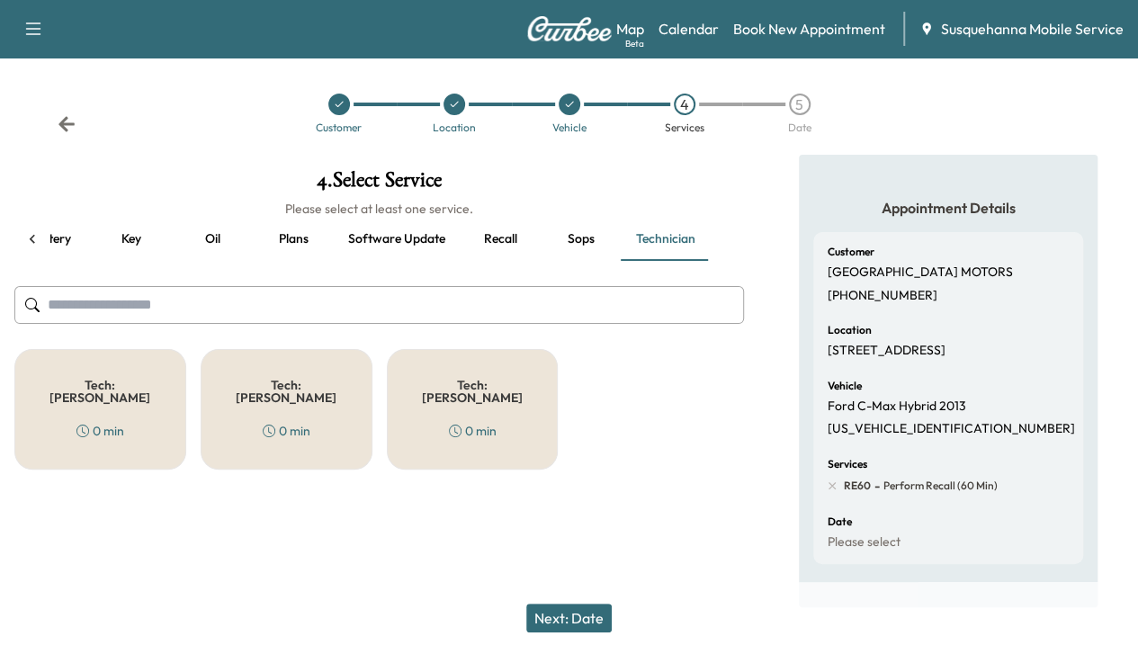
click at [383, 336] on div "4 . Select Service Please select at least one service. all Filters Maintenance …" at bounding box center [379, 319] width 759 height 329
click at [313, 402] on div "Tech: [PERSON_NAME] T 0 min" at bounding box center [287, 409] width 172 height 121
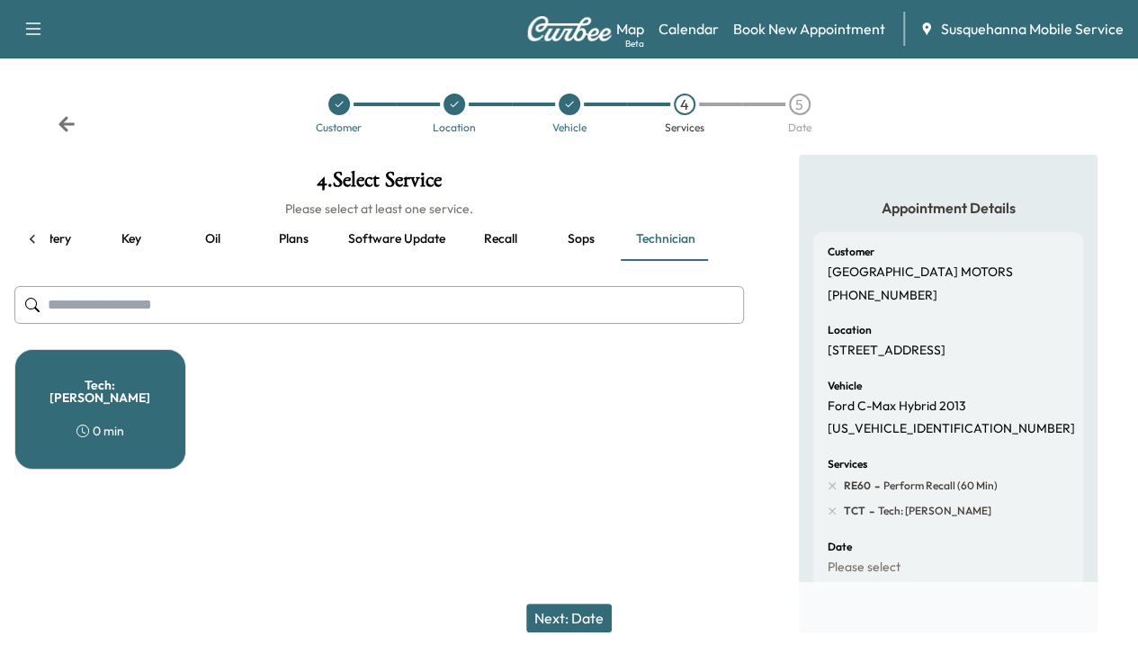
click at [588, 606] on button "Next: Date" at bounding box center [568, 618] width 85 height 29
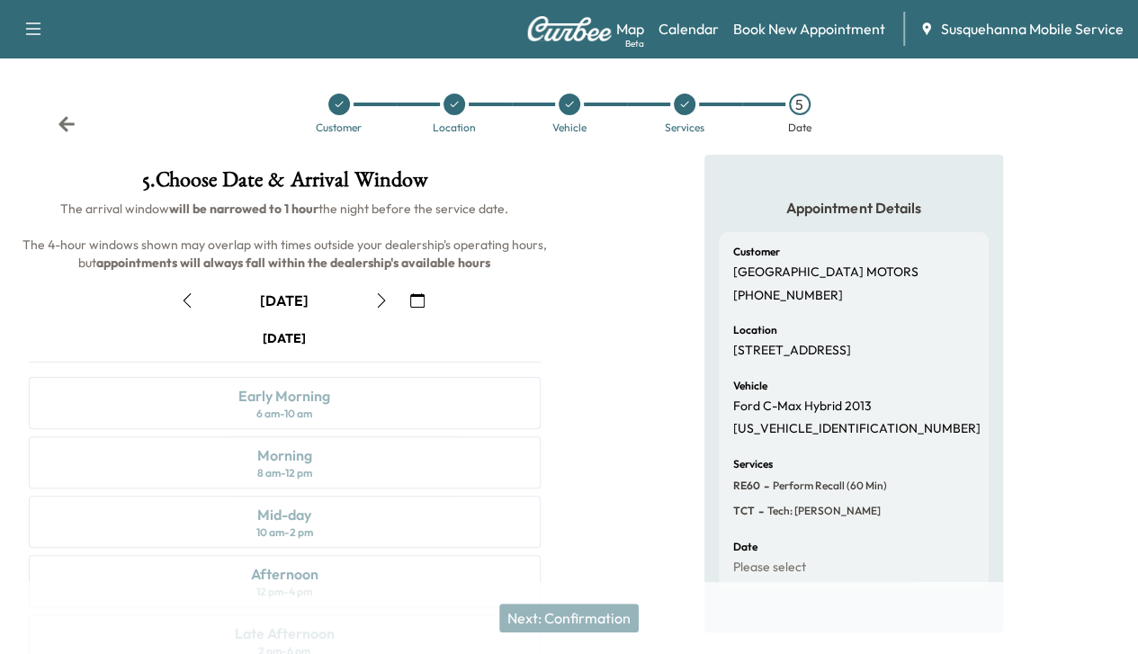
click at [686, 107] on icon at bounding box center [684, 104] width 11 height 11
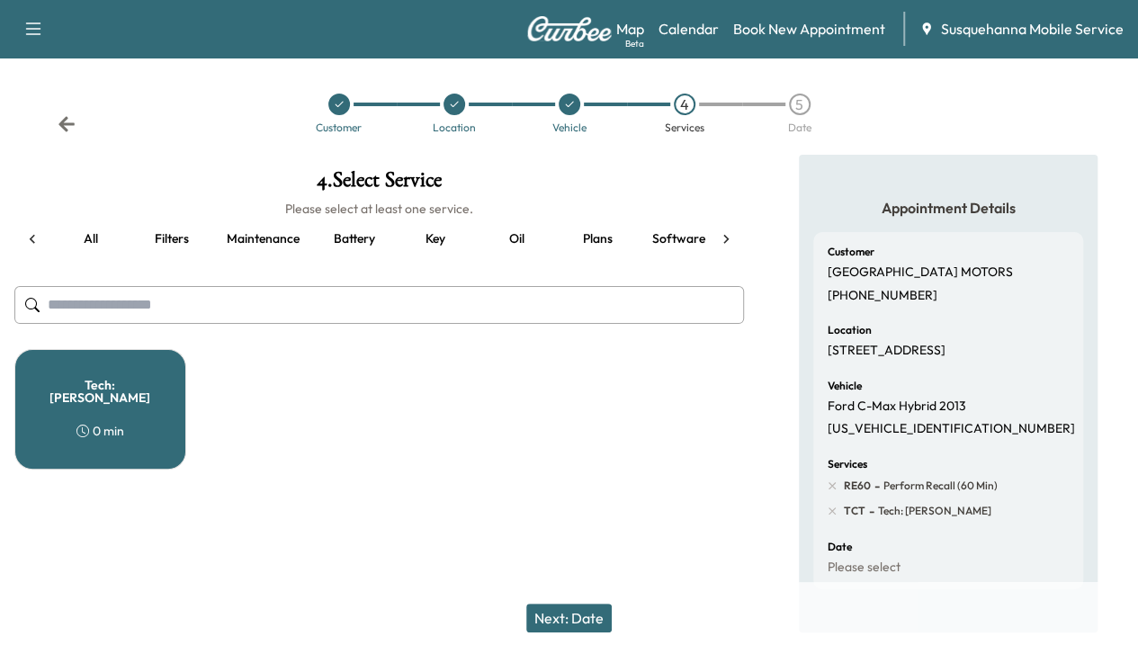
scroll to position [0, 232]
click at [164, 395] on div "Tech: [PERSON_NAME] T 0 min" at bounding box center [100, 409] width 172 height 121
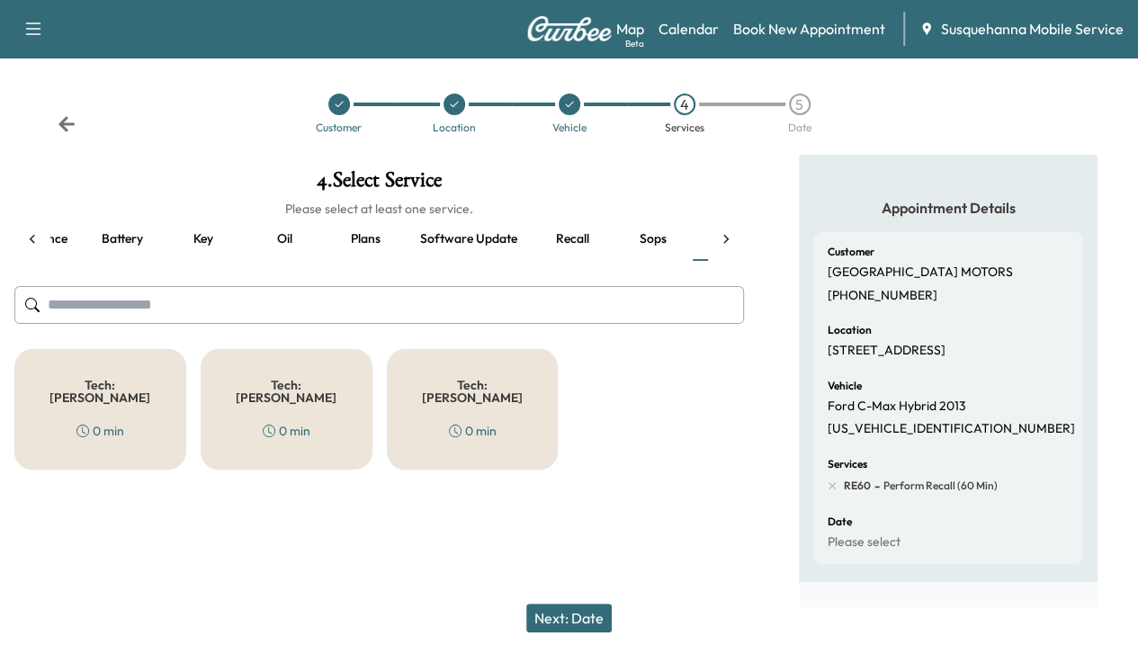
click at [572, 622] on button "Next: Date" at bounding box center [568, 618] width 85 height 29
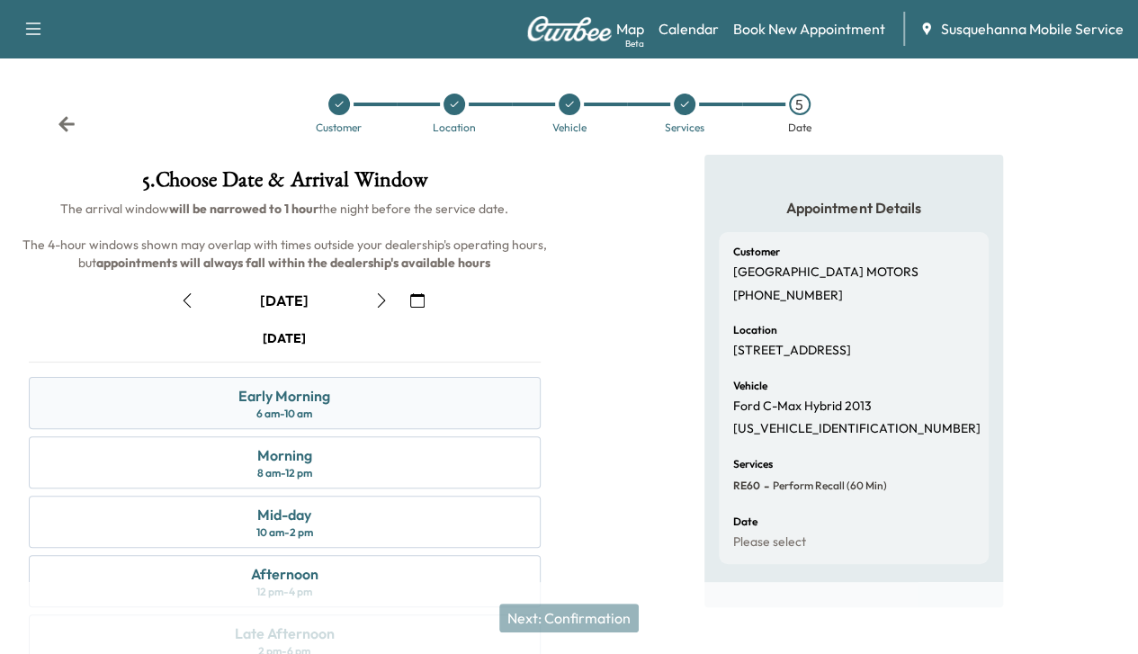
click at [541, 418] on div "Early Morning 6 am - 10 am" at bounding box center [285, 403] width 512 height 52
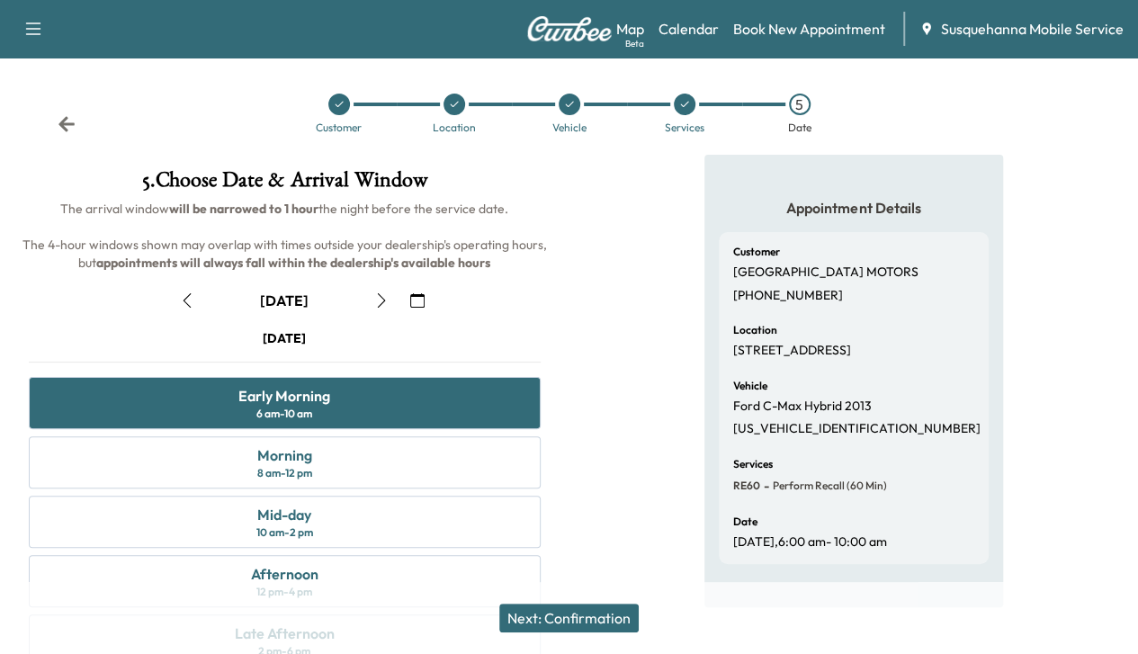
click at [571, 615] on button "Next: Confirmation" at bounding box center [568, 618] width 139 height 29
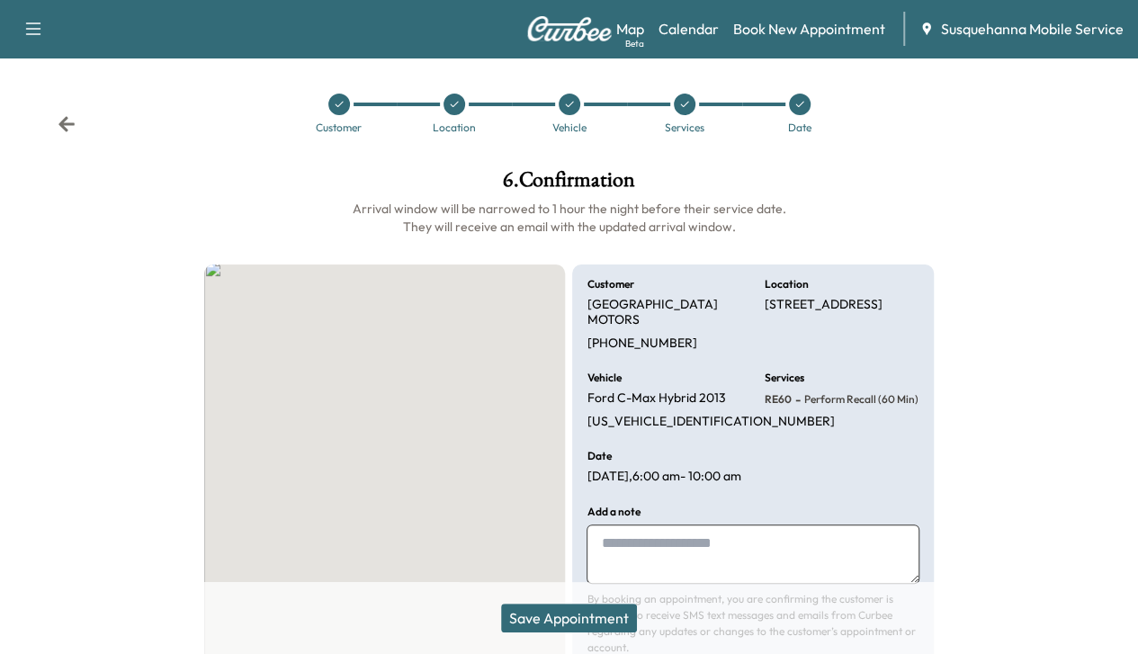
click at [571, 615] on button "Save Appointment" at bounding box center [569, 618] width 136 height 29
